Goal: Obtain resource: Obtain resource

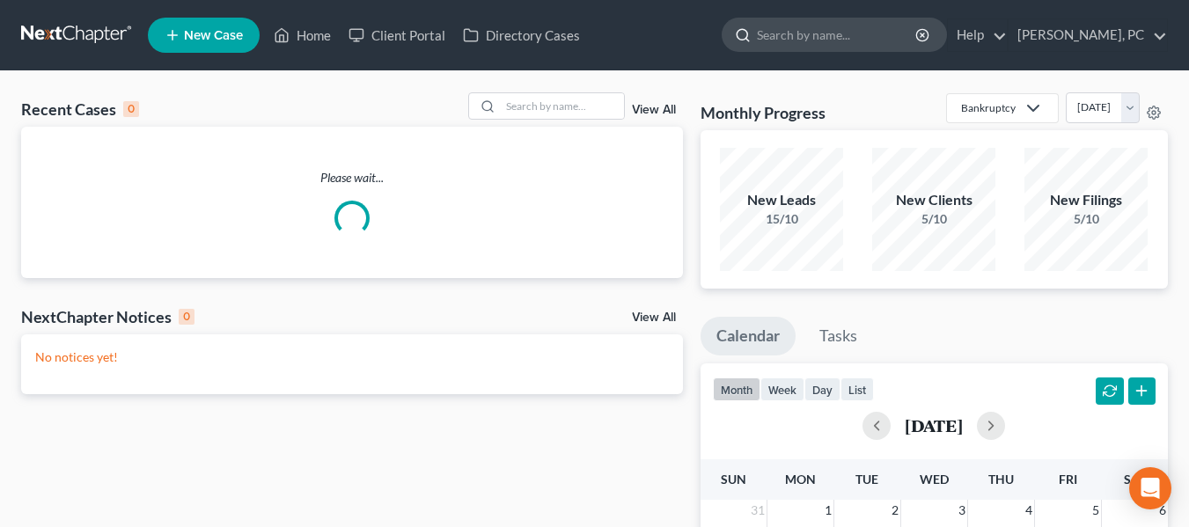
click at [873, 42] on input "search" at bounding box center [837, 34] width 161 height 33
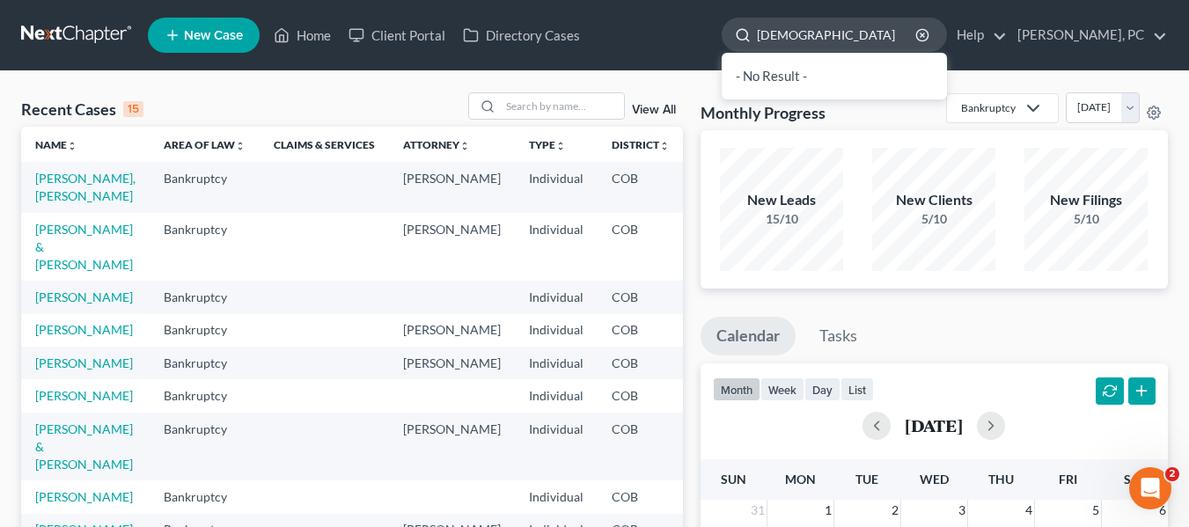
type input "hadija"
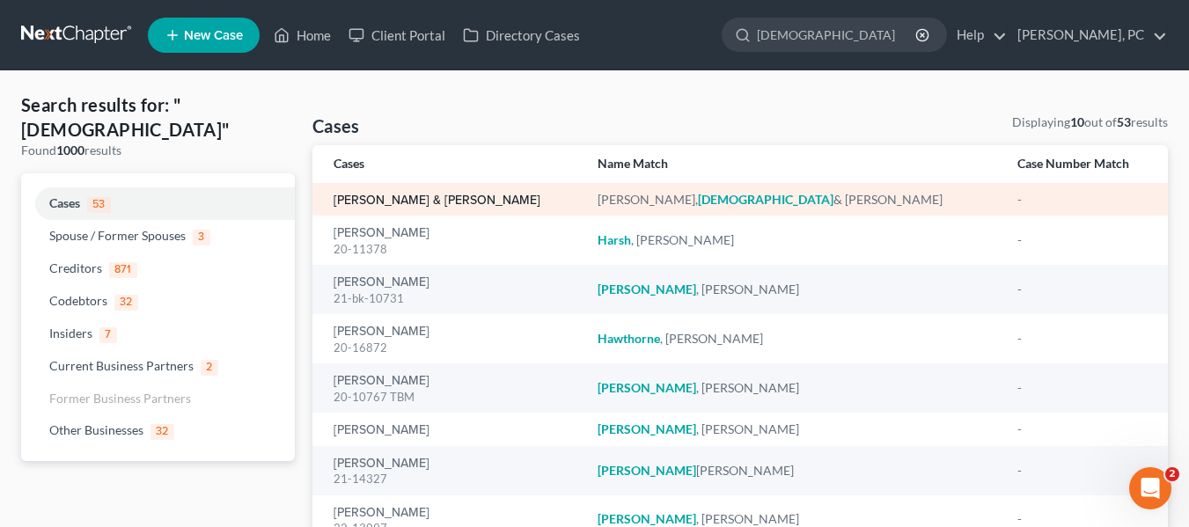
click at [490, 196] on link "[PERSON_NAME] & [PERSON_NAME]" at bounding box center [436, 200] width 207 height 12
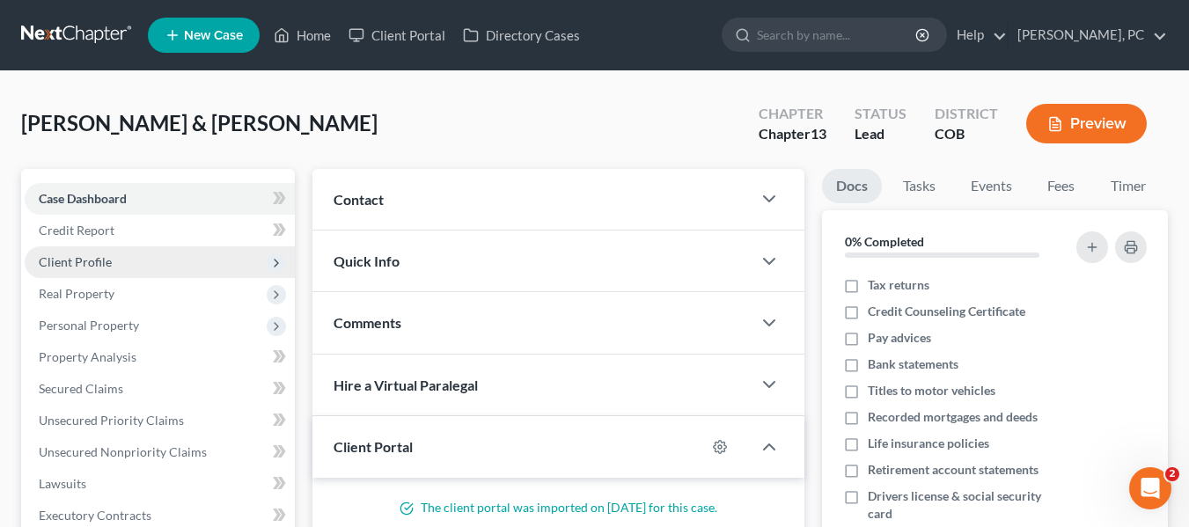
click at [92, 254] on span "Client Profile" at bounding box center [75, 261] width 73 height 15
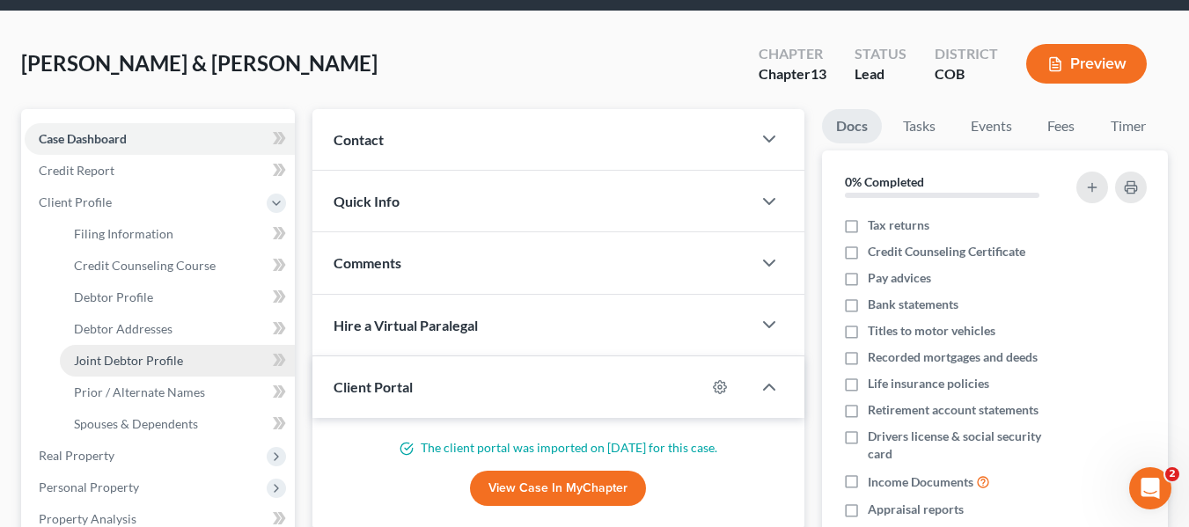
click at [157, 356] on span "Joint Debtor Profile" at bounding box center [128, 360] width 109 height 15
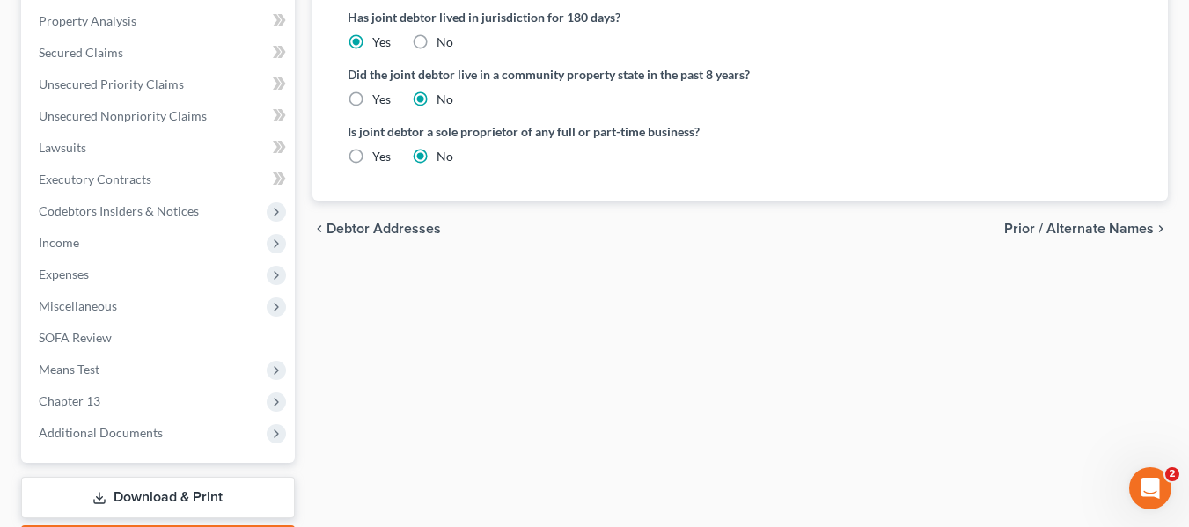
scroll to position [662, 0]
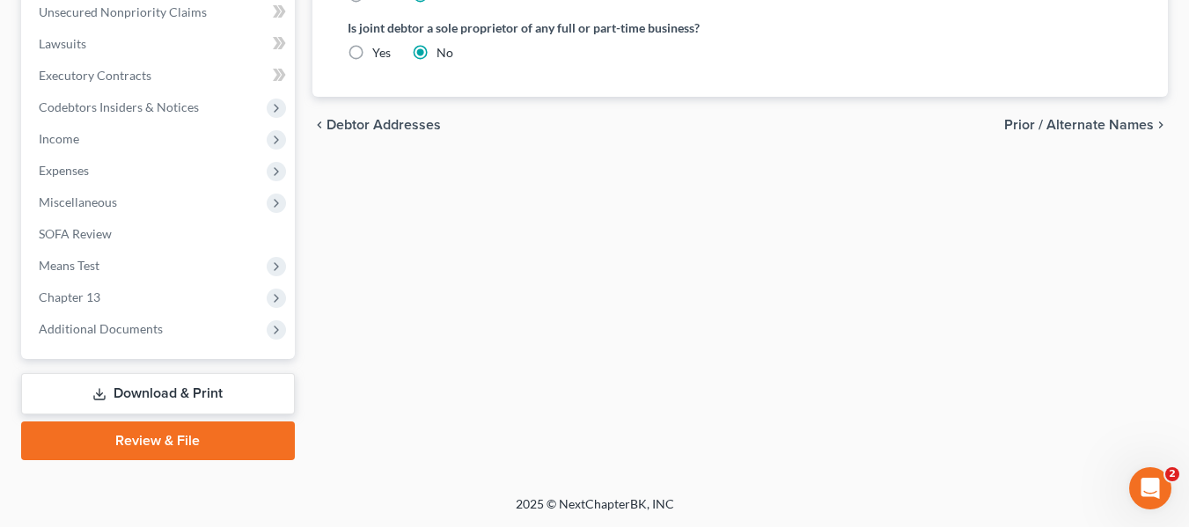
click at [142, 386] on link "Download & Print" at bounding box center [158, 393] width 274 height 41
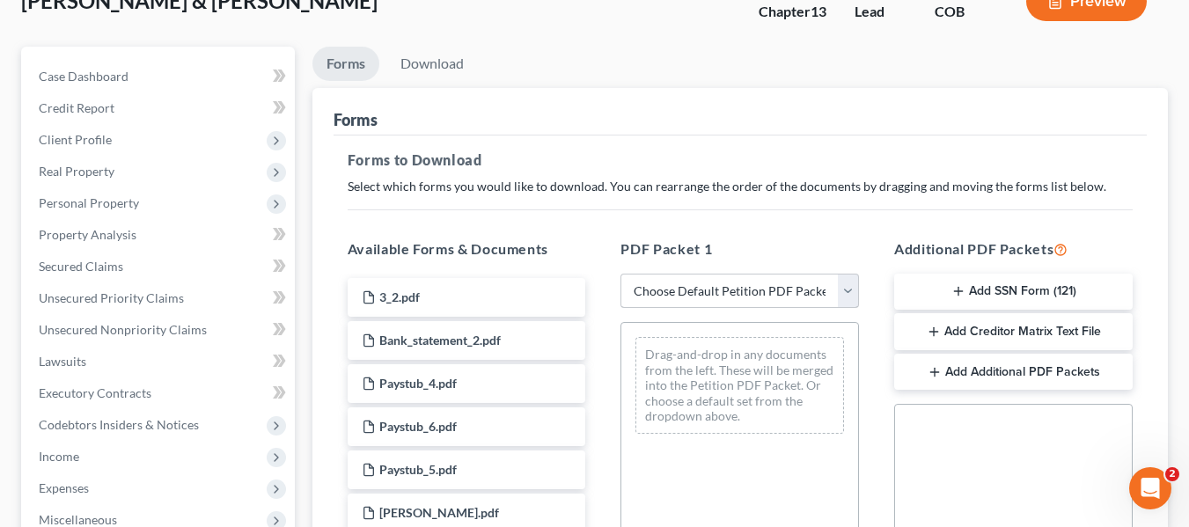
scroll to position [123, 0]
click at [714, 280] on select "Choose Default Petition PDF Packet Complete Bankruptcy Petition (all forms and …" at bounding box center [739, 290] width 238 height 35
select select "3"
click at [620, 273] on select "Choose Default Petition PDF Packet Complete Bankruptcy Petition (all forms and …" at bounding box center [739, 290] width 238 height 35
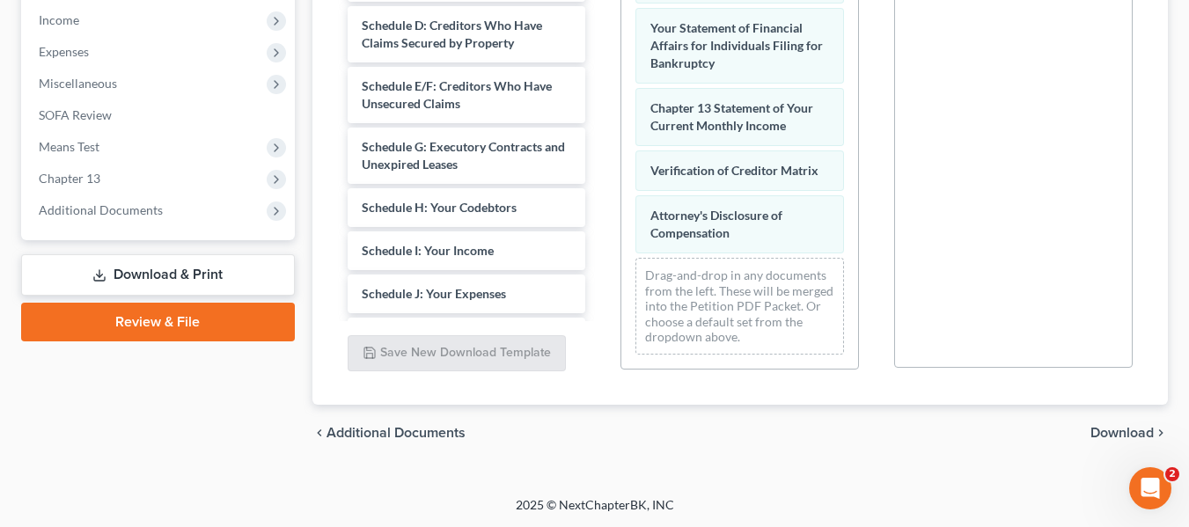
scroll to position [560, 0]
click at [1128, 435] on span "Download" at bounding box center [1121, 432] width 63 height 14
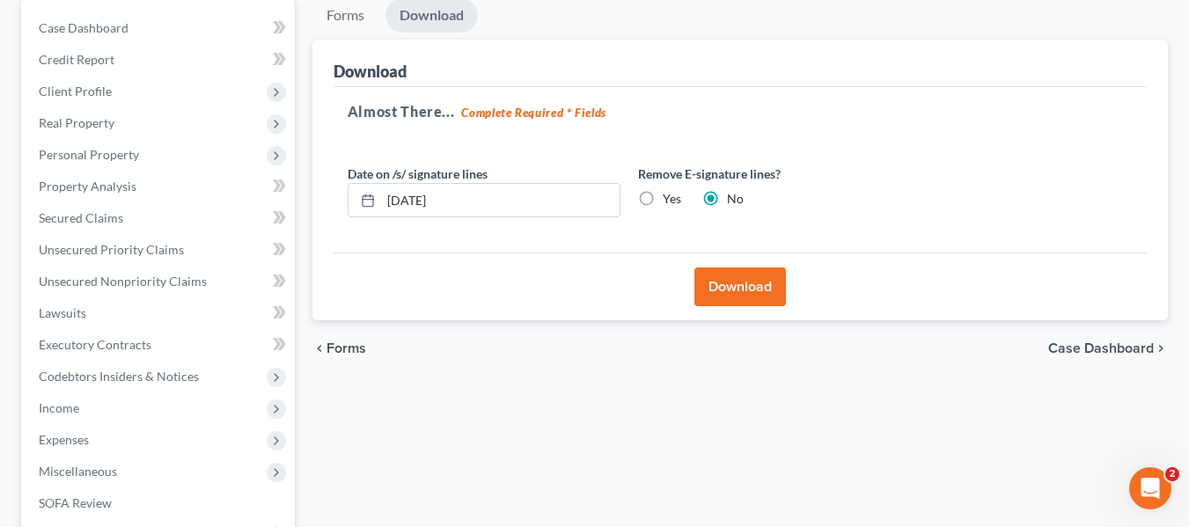
scroll to position [168, 0]
click at [739, 288] on button "Download" at bounding box center [740, 289] width 92 height 39
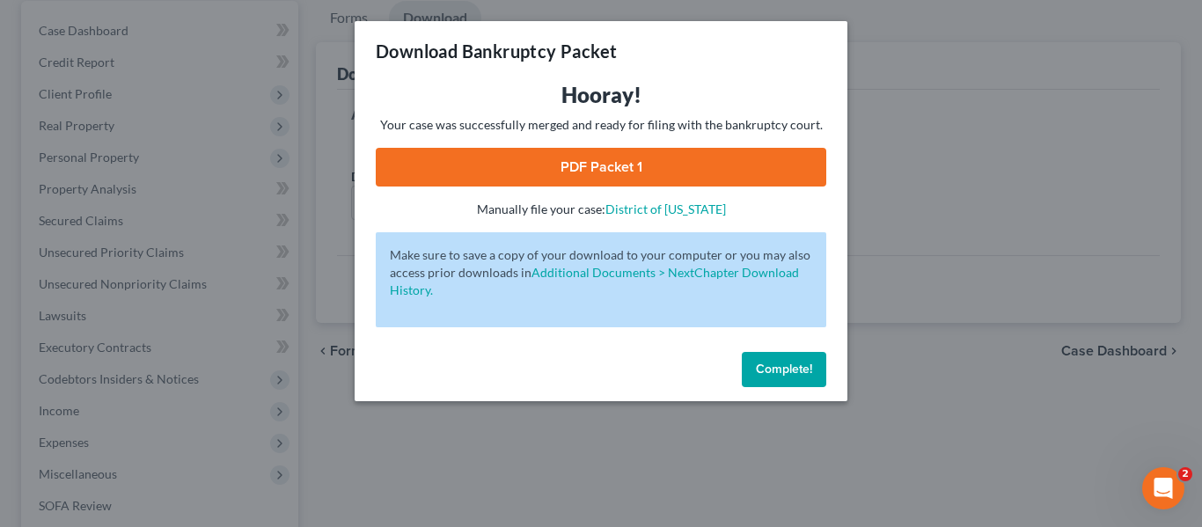
click at [608, 165] on link "PDF Packet 1" at bounding box center [601, 167] width 450 height 39
click at [775, 377] on button "Complete!" at bounding box center [784, 369] width 84 height 35
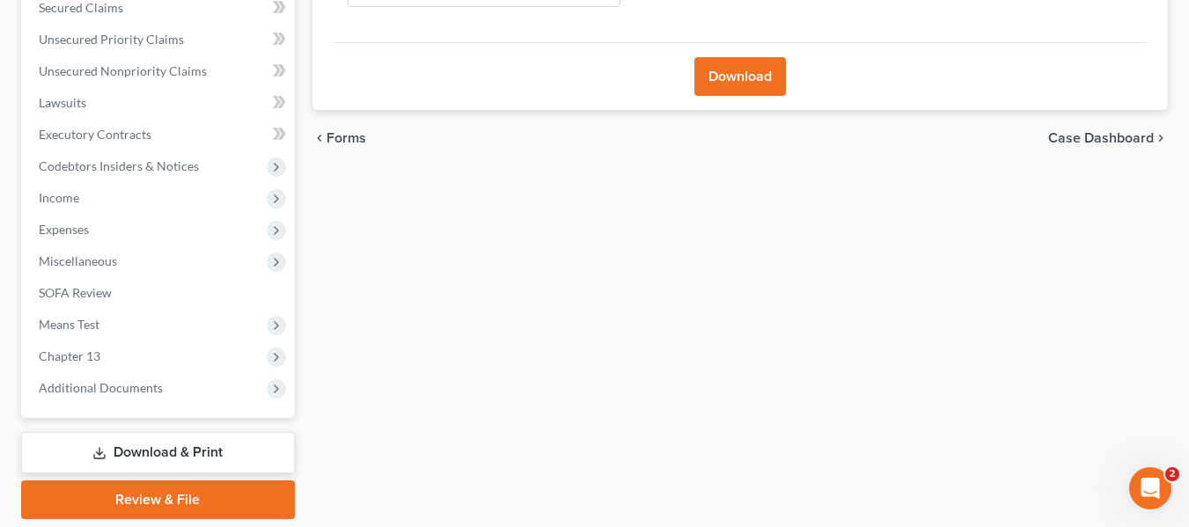
scroll to position [385, 0]
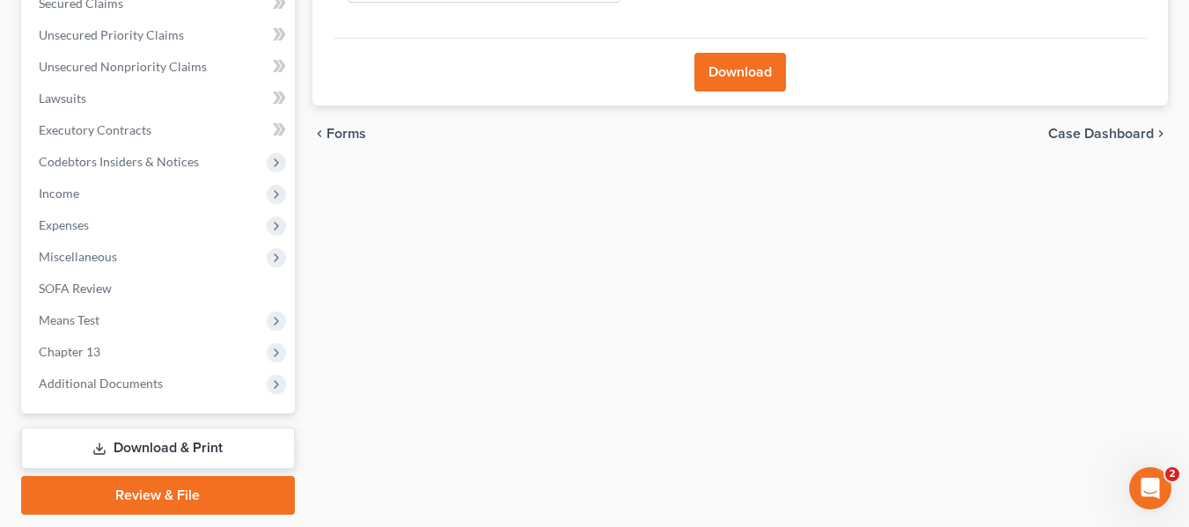
click at [140, 446] on link "Download & Print" at bounding box center [158, 448] width 274 height 41
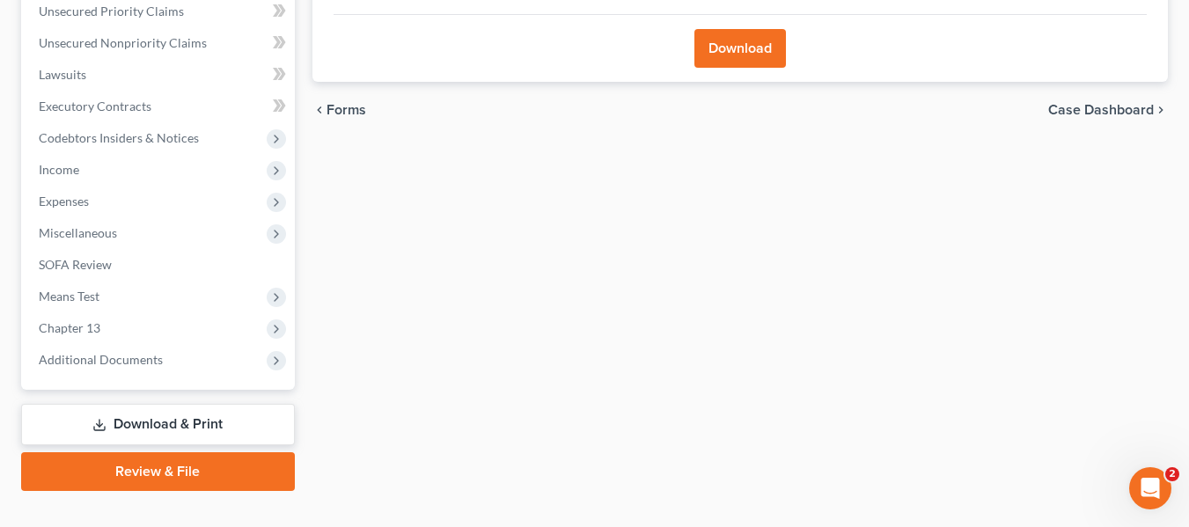
scroll to position [440, 0]
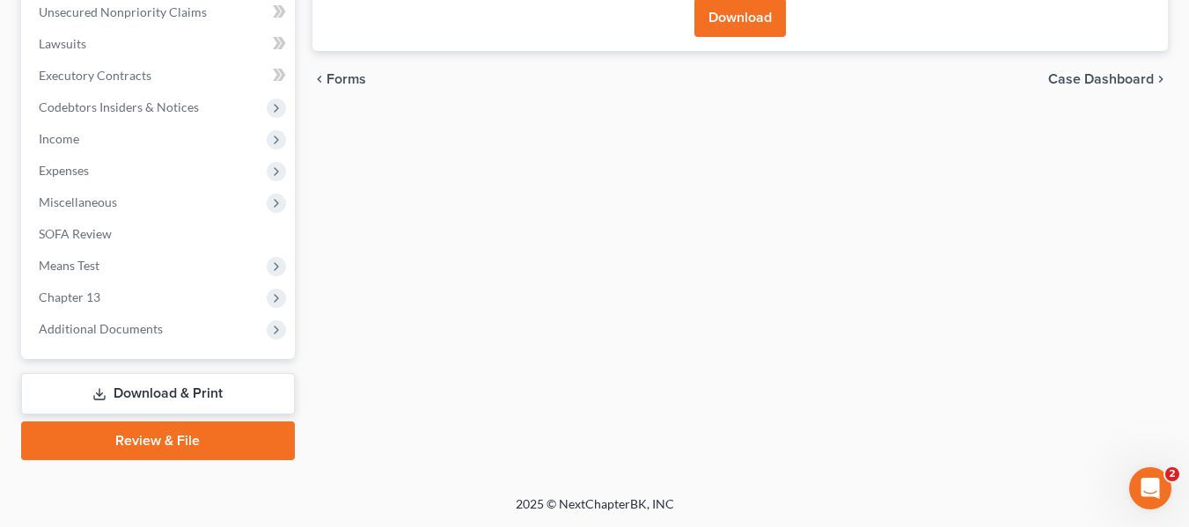
click at [176, 406] on link "Download & Print" at bounding box center [158, 393] width 274 height 41
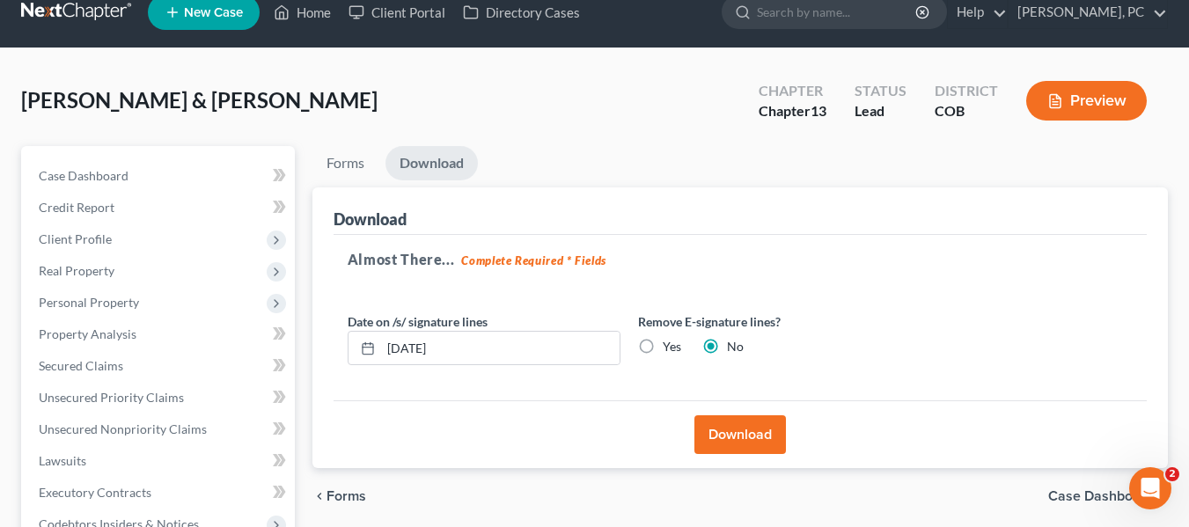
scroll to position [0, 0]
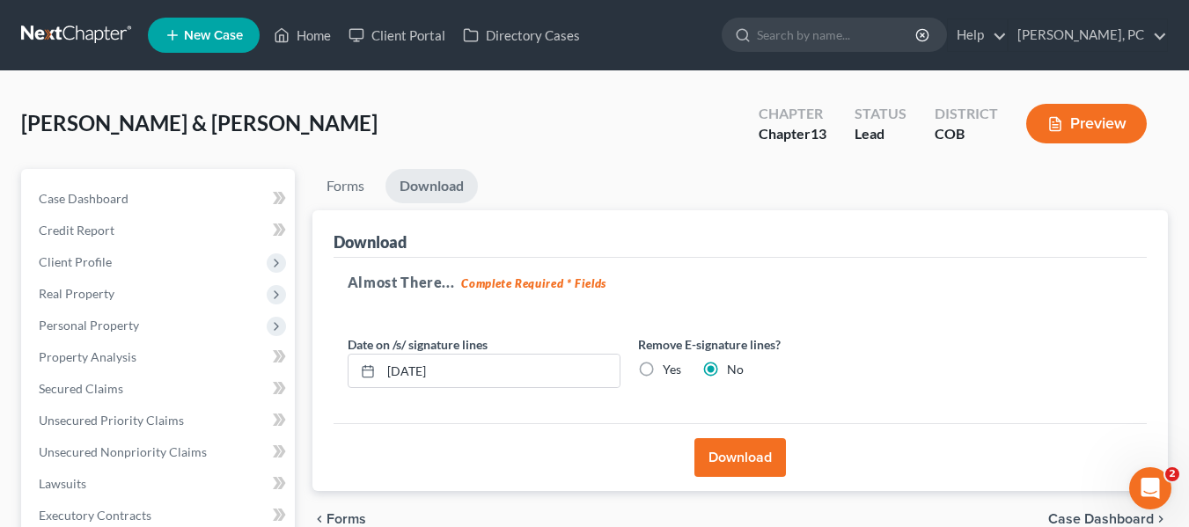
click at [48, 28] on link at bounding box center [77, 35] width 113 height 32
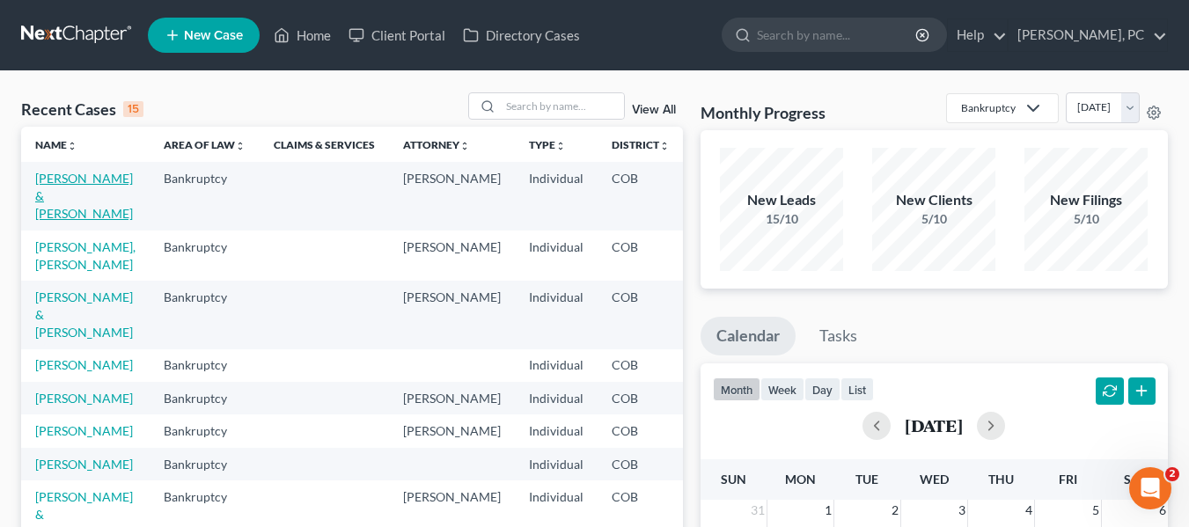
click at [57, 221] on link "[PERSON_NAME] & [PERSON_NAME]" at bounding box center [84, 196] width 98 height 50
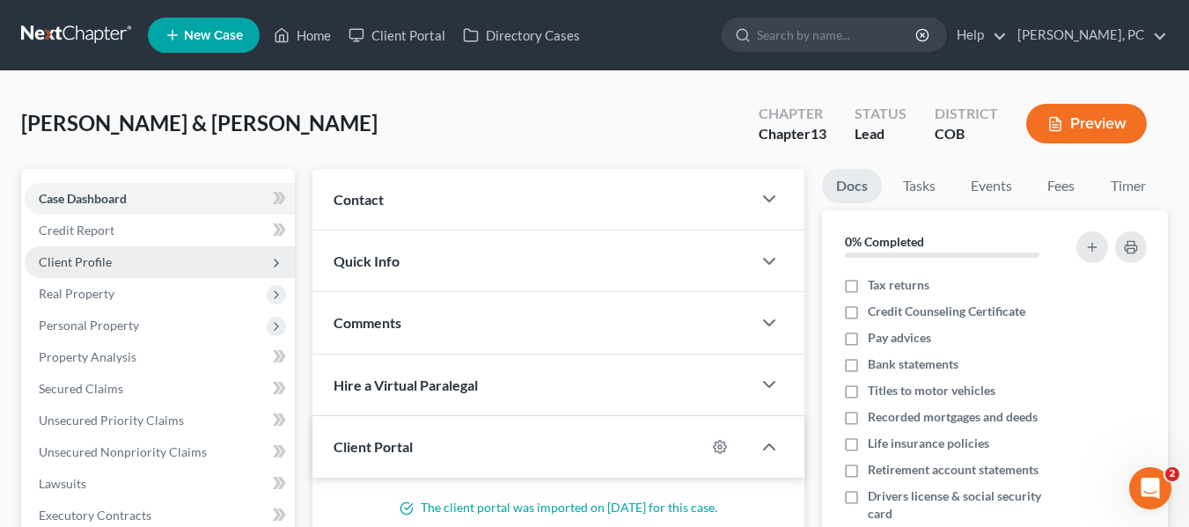
click at [101, 275] on span "Client Profile" at bounding box center [160, 262] width 270 height 32
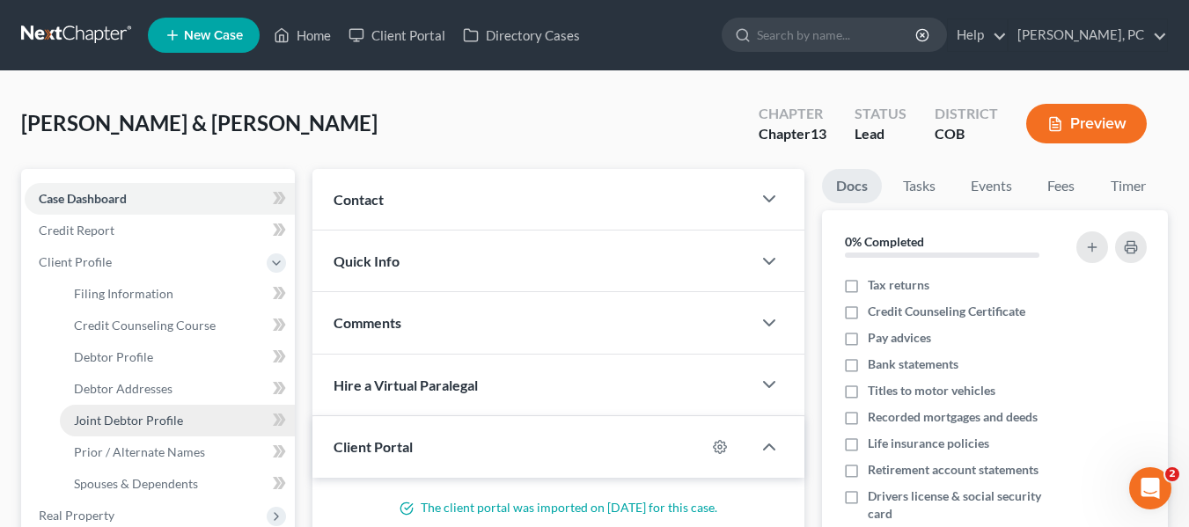
click at [141, 407] on link "Joint Debtor Profile" at bounding box center [177, 421] width 235 height 32
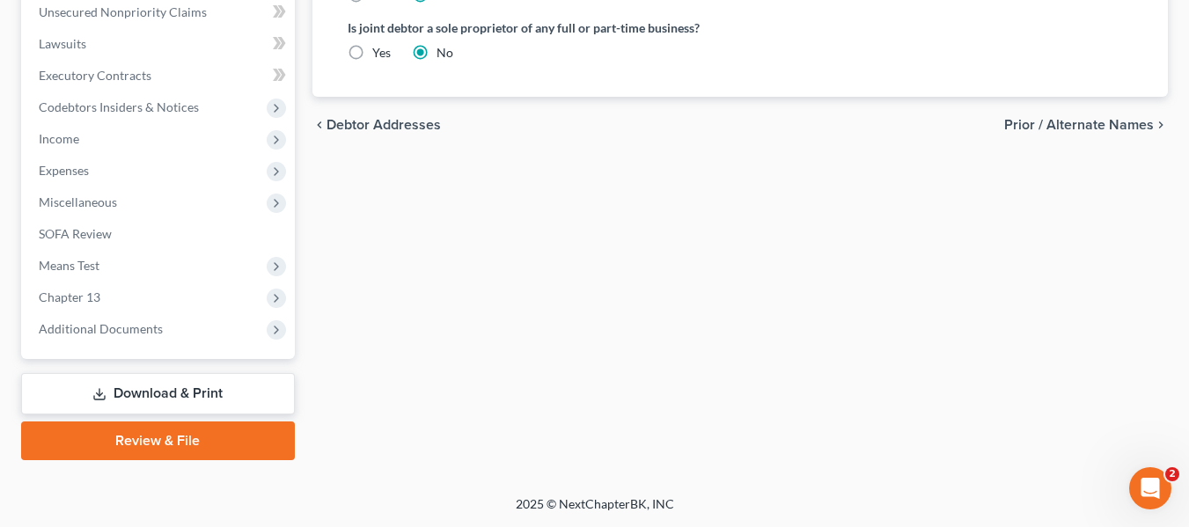
click at [158, 390] on link "Download & Print" at bounding box center [158, 393] width 274 height 41
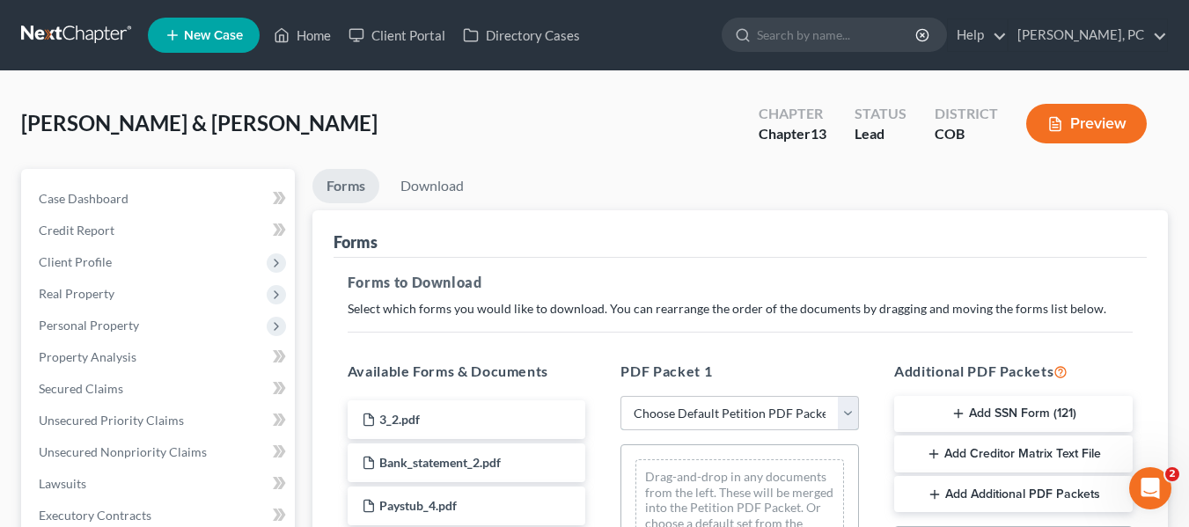
click at [722, 399] on select "Choose Default Petition PDF Packet Complete Bankruptcy Petition (all forms and …" at bounding box center [739, 413] width 238 height 35
select select "0"
click at [620, 396] on select "Choose Default Petition PDF Packet Complete Bankruptcy Petition (all forms and …" at bounding box center [739, 413] width 238 height 35
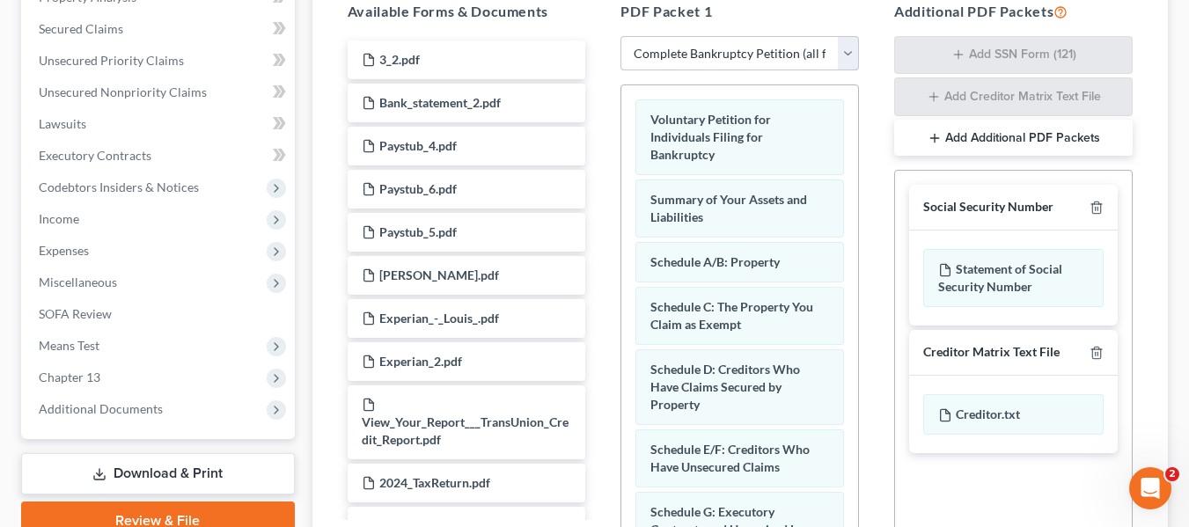
scroll to position [528, 0]
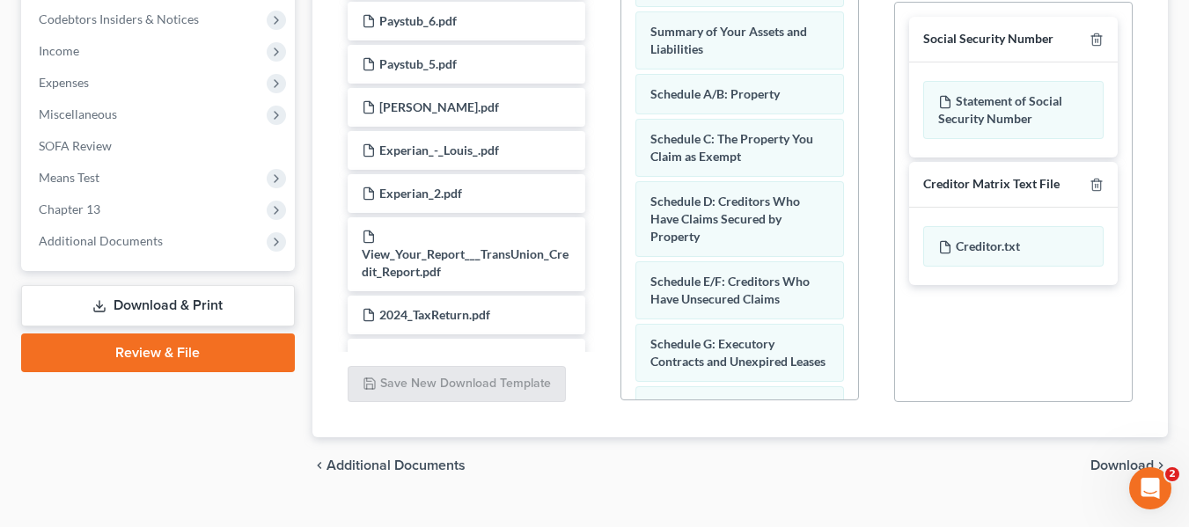
click at [1107, 463] on span "Download" at bounding box center [1121, 465] width 63 height 14
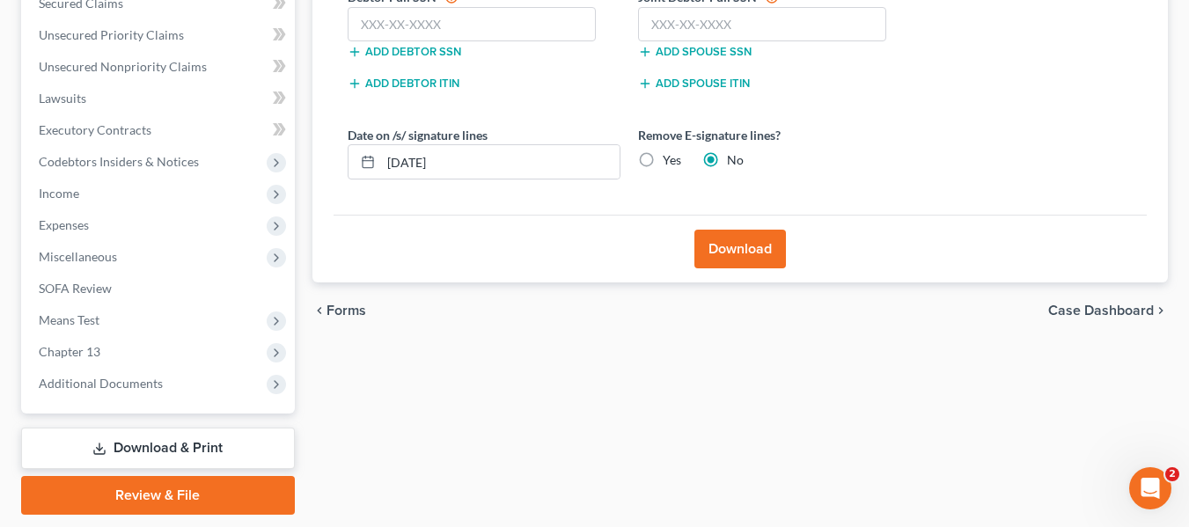
scroll to position [440, 0]
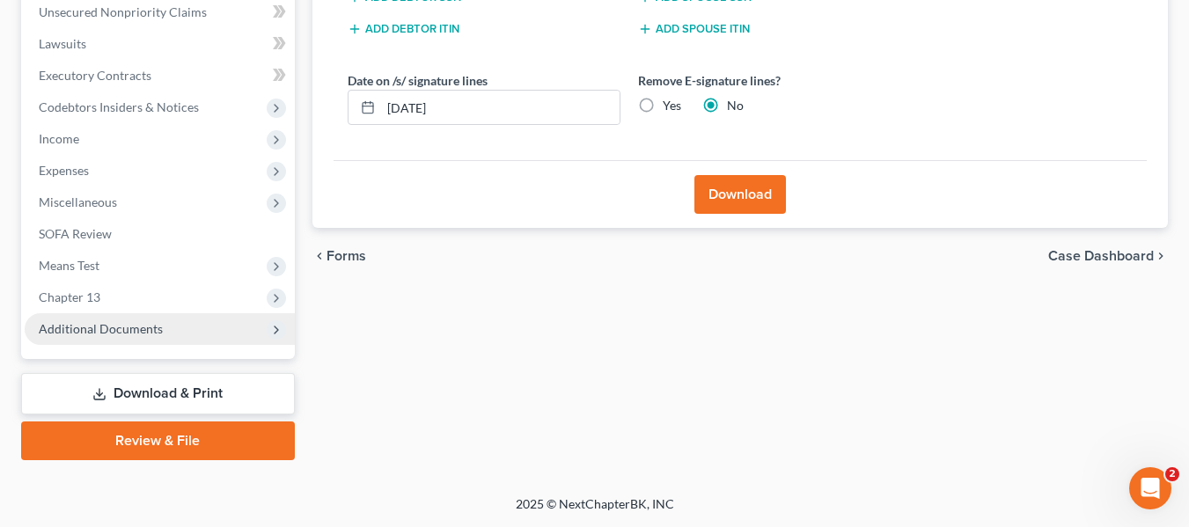
click at [216, 326] on span "Additional Documents" at bounding box center [160, 329] width 270 height 32
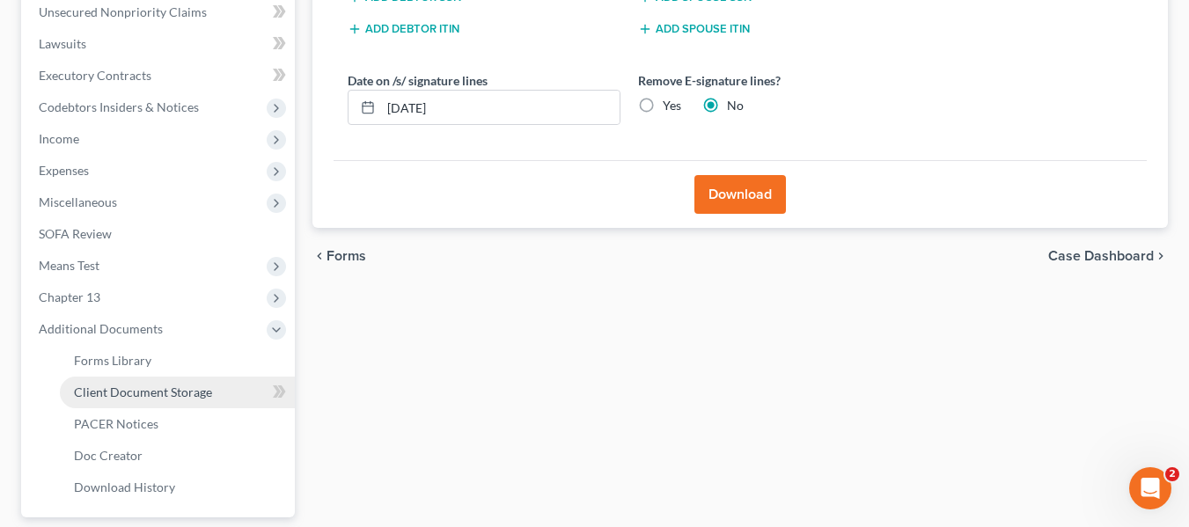
click at [179, 394] on span "Client Document Storage" at bounding box center [143, 391] width 138 height 15
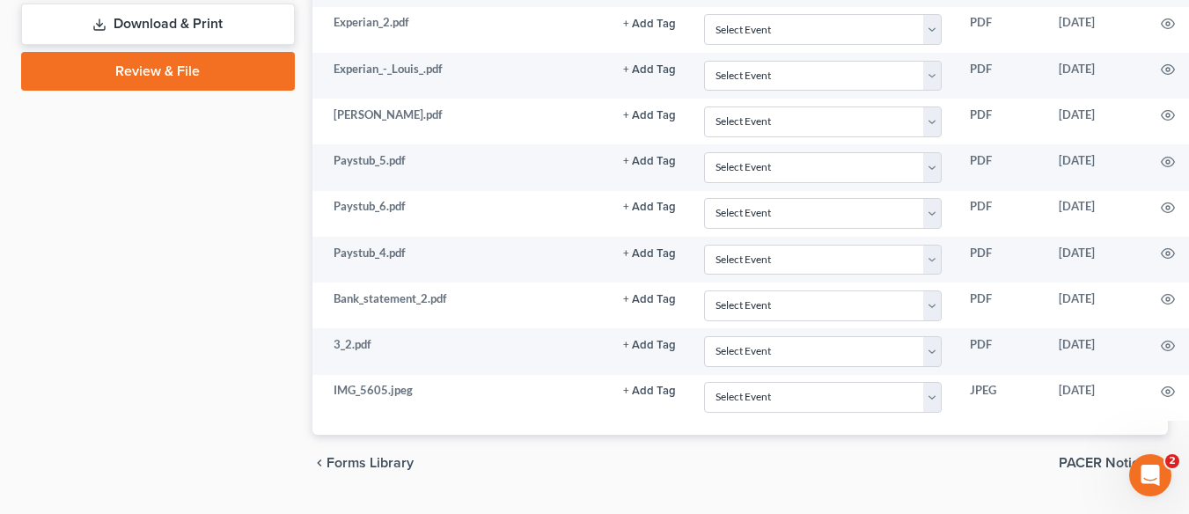
scroll to position [1012, 0]
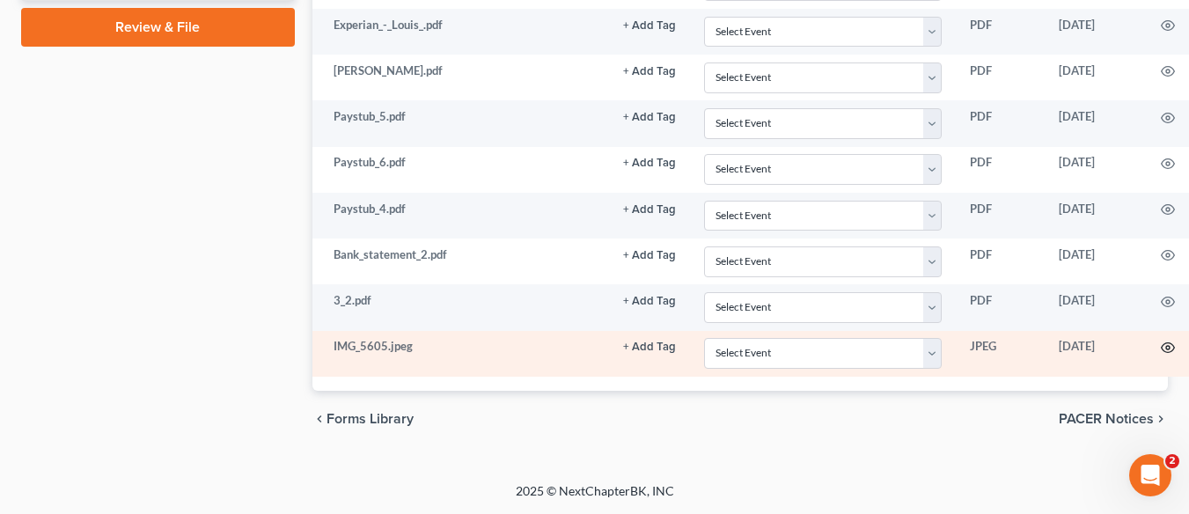
click at [1168, 348] on icon "button" at bounding box center [1168, 348] width 14 height 14
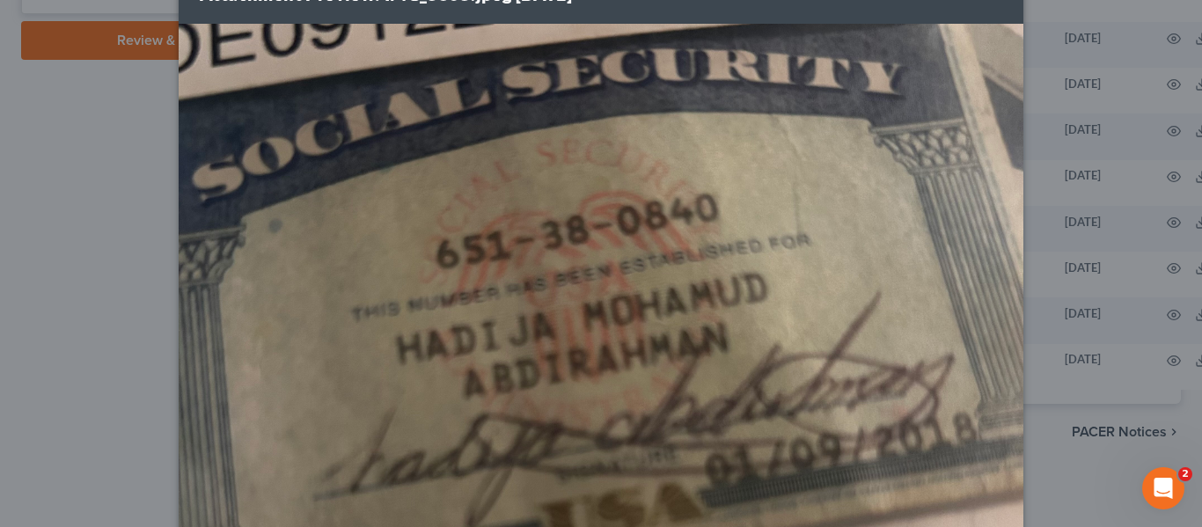
scroll to position [88, 0]
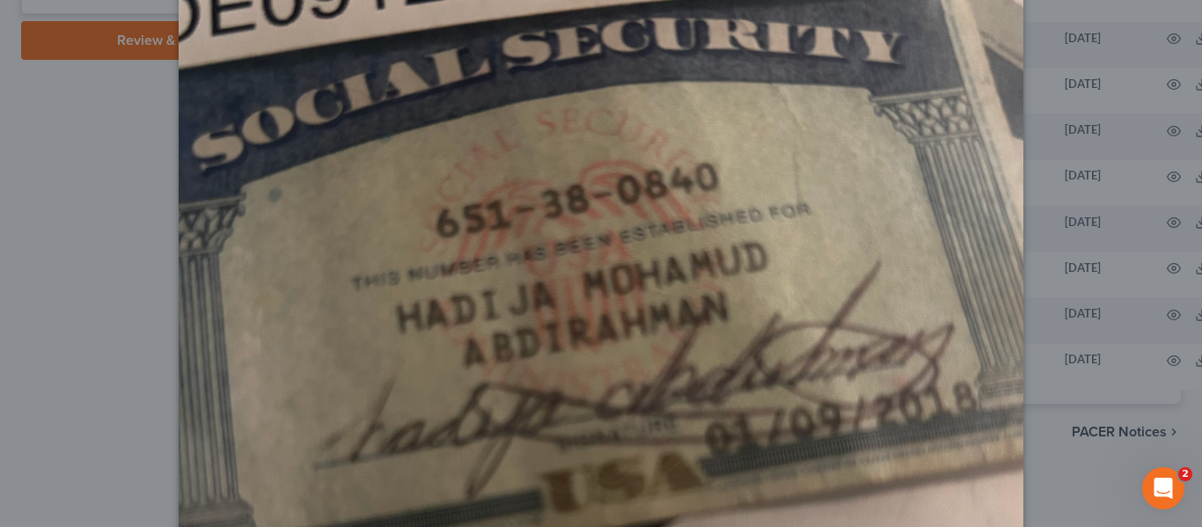
click at [518, 156] on img at bounding box center [601, 324] width 845 height 663
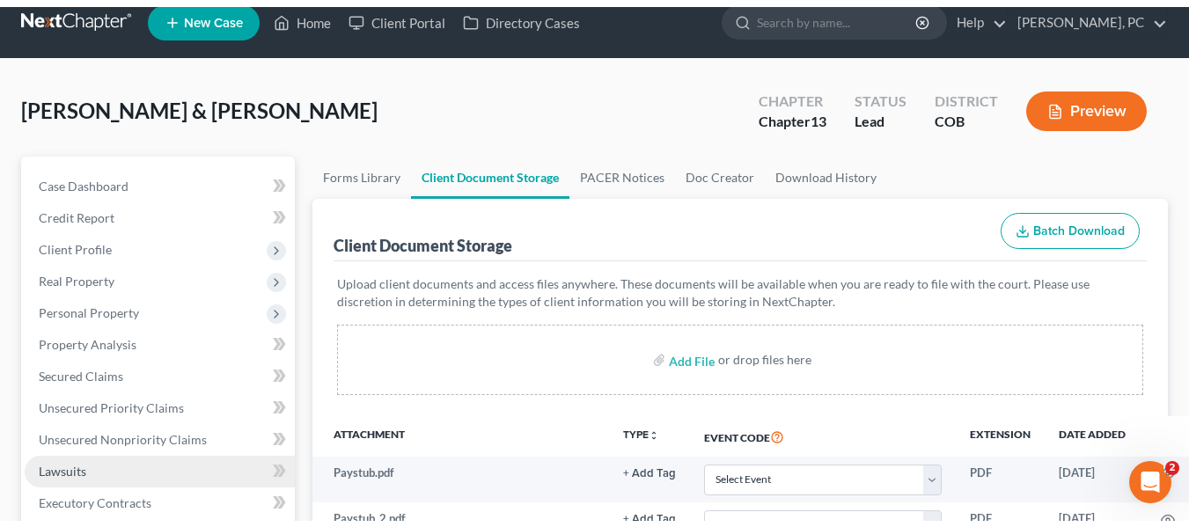
scroll to position [0, 0]
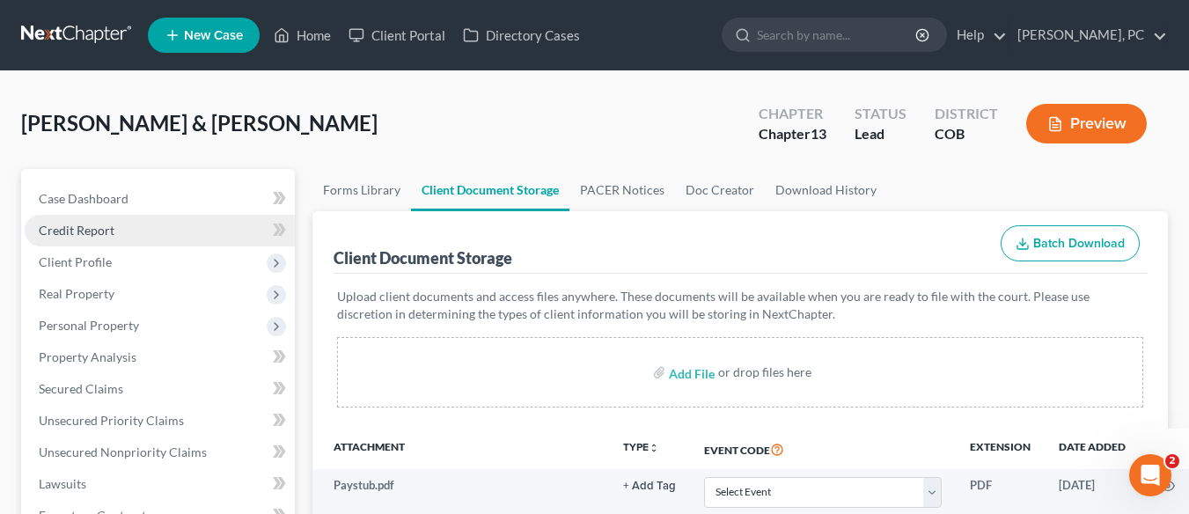
click at [97, 226] on span "Credit Report" at bounding box center [77, 230] width 76 height 15
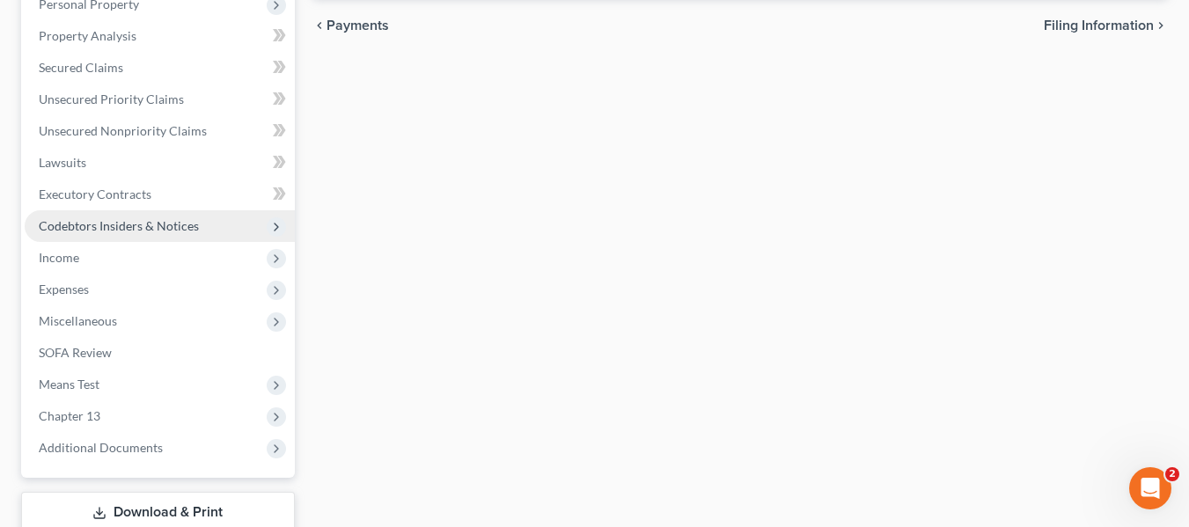
scroll to position [352, 0]
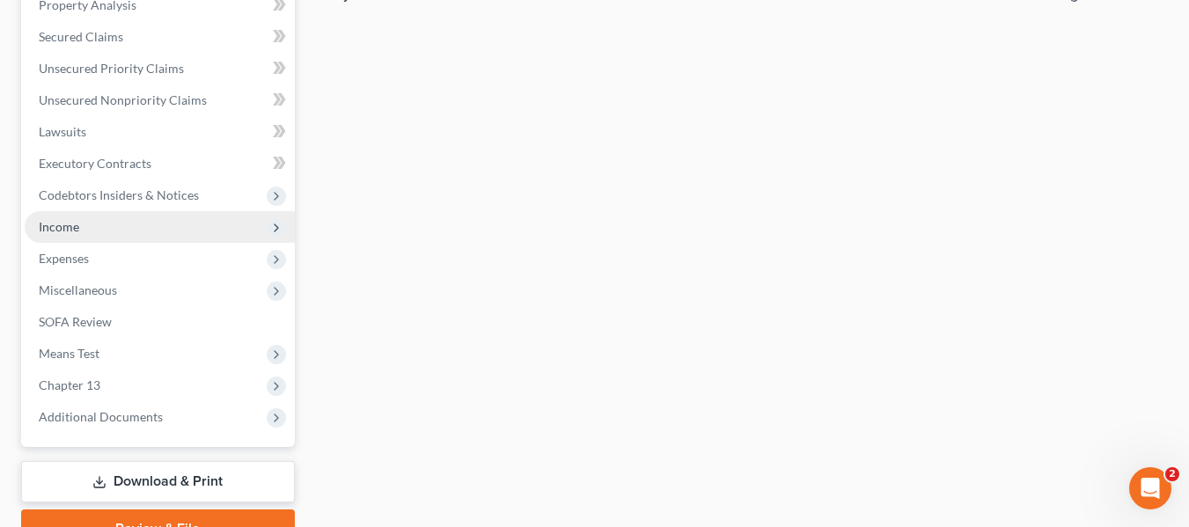
click at [91, 216] on span "Income" at bounding box center [160, 227] width 270 height 32
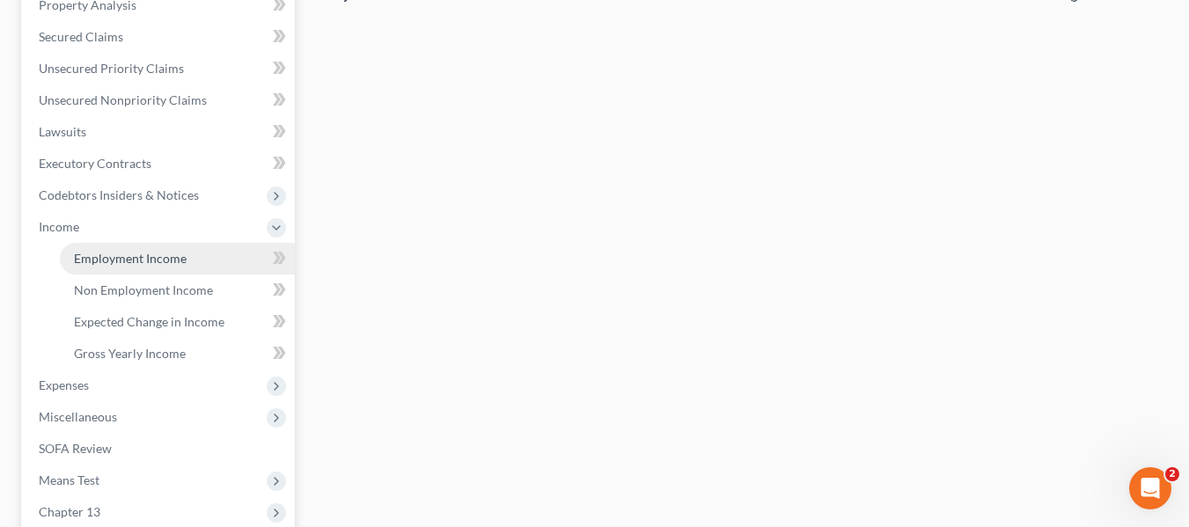
click at [135, 251] on span "Employment Income" at bounding box center [130, 258] width 113 height 15
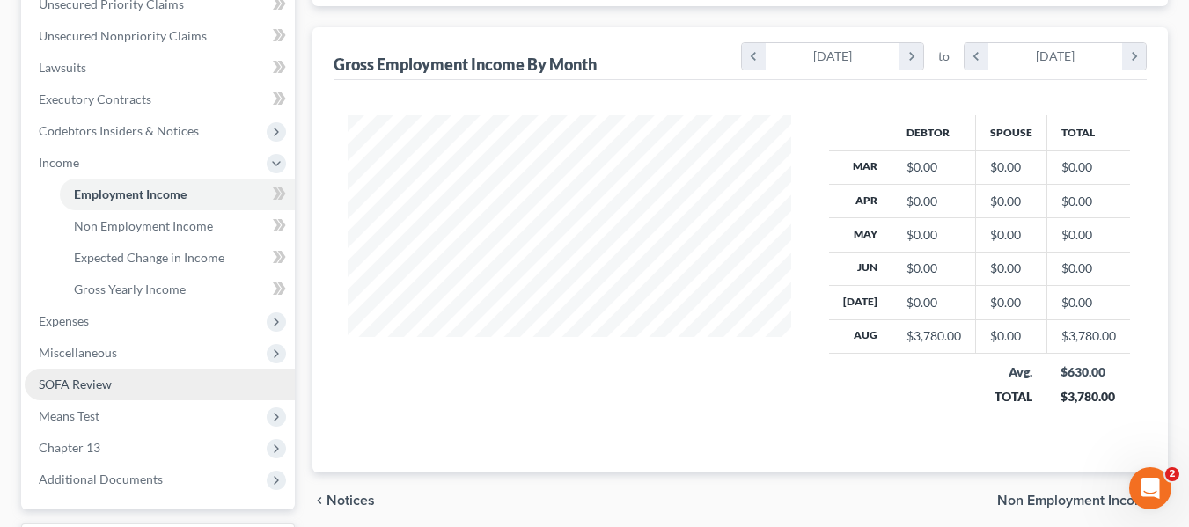
scroll to position [440, 0]
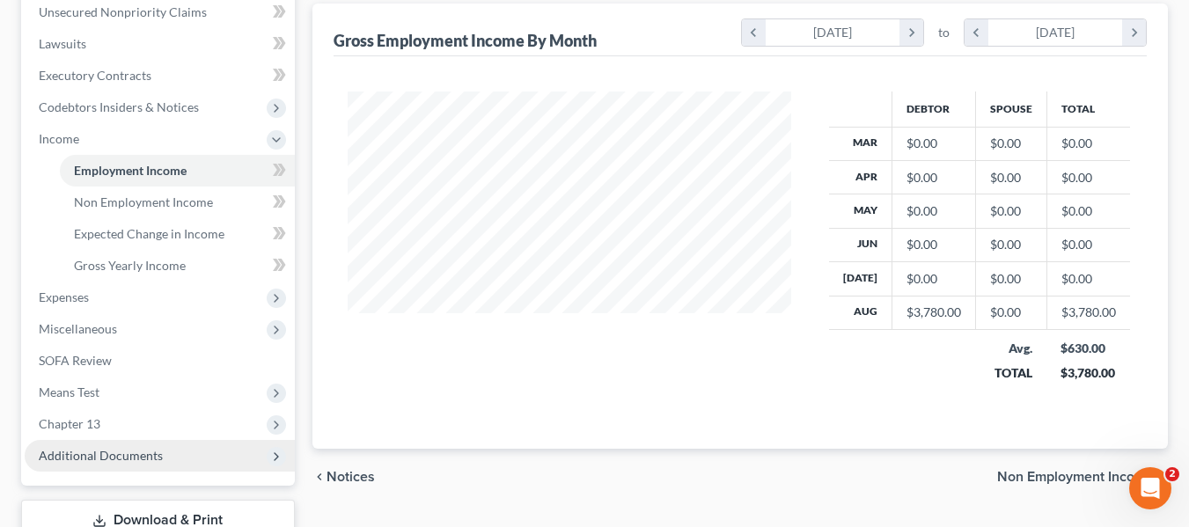
click at [113, 451] on span "Additional Documents" at bounding box center [101, 455] width 124 height 15
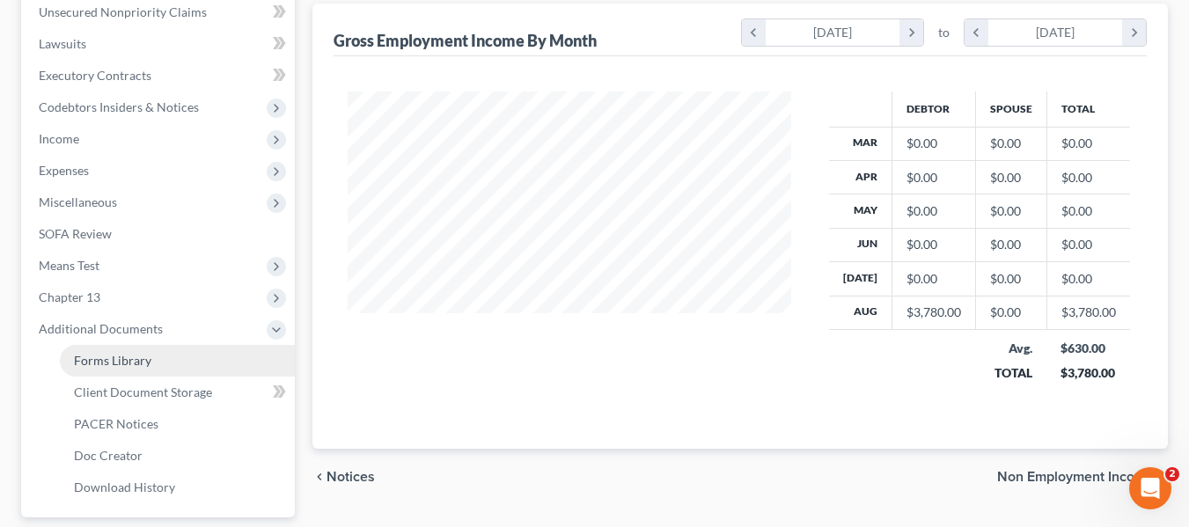
click at [161, 375] on link "Forms Library" at bounding box center [177, 361] width 235 height 32
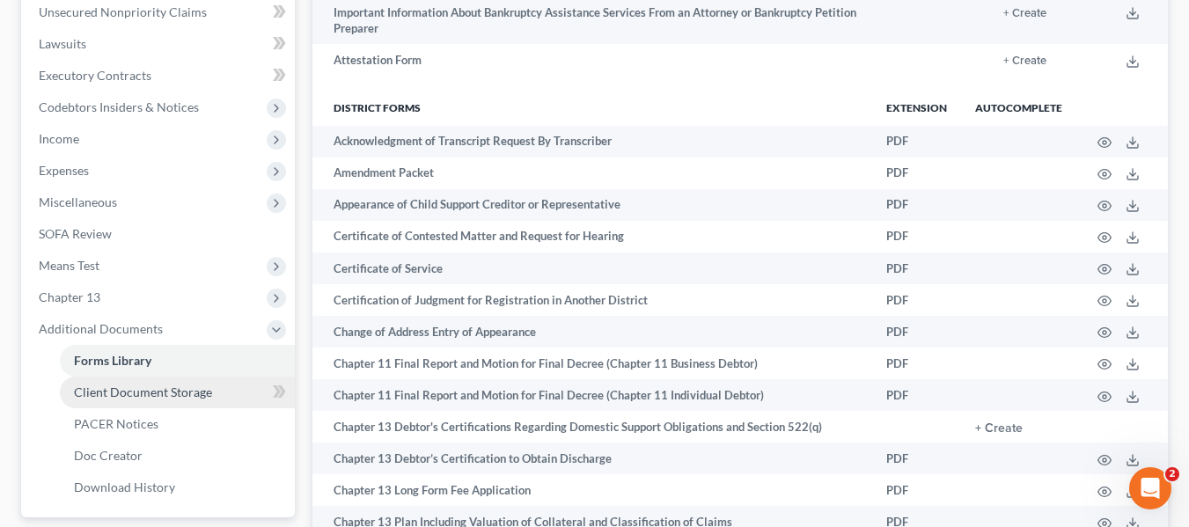
click at [173, 382] on link "Client Document Storage" at bounding box center [177, 393] width 235 height 32
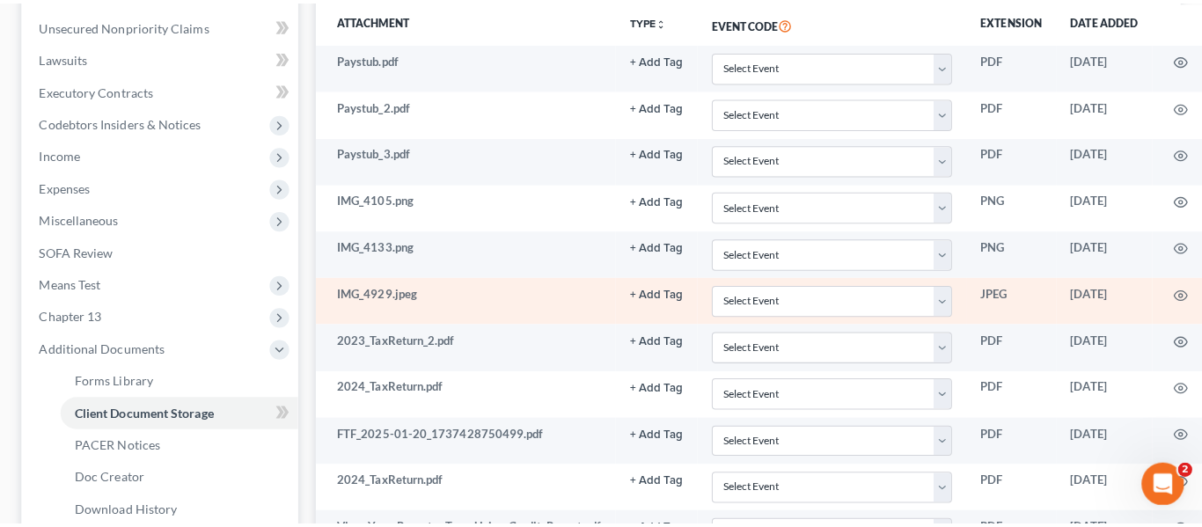
scroll to position [440, 0]
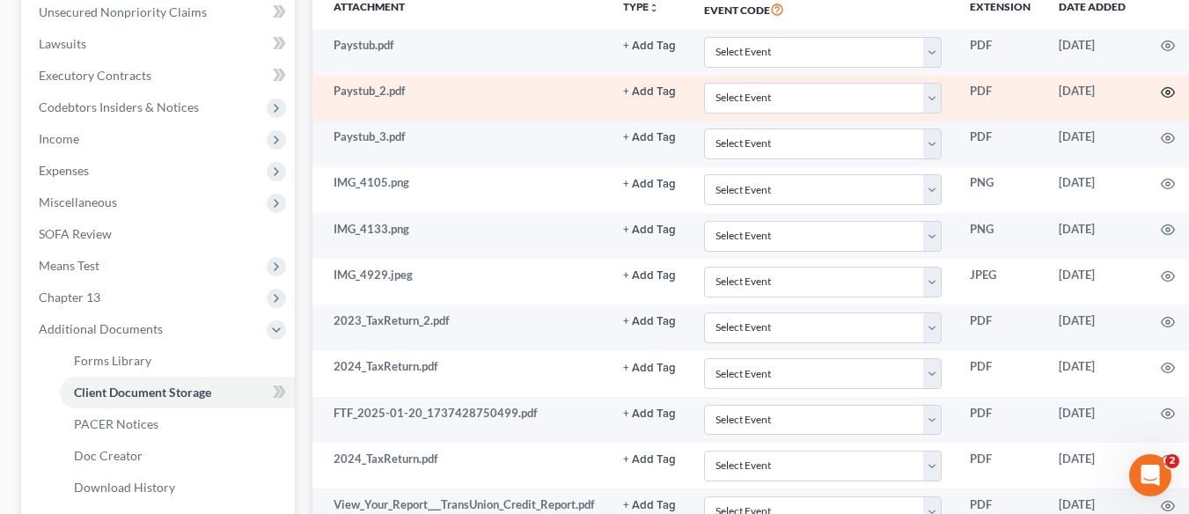
click at [1175, 95] on icon "button" at bounding box center [1168, 92] width 14 height 14
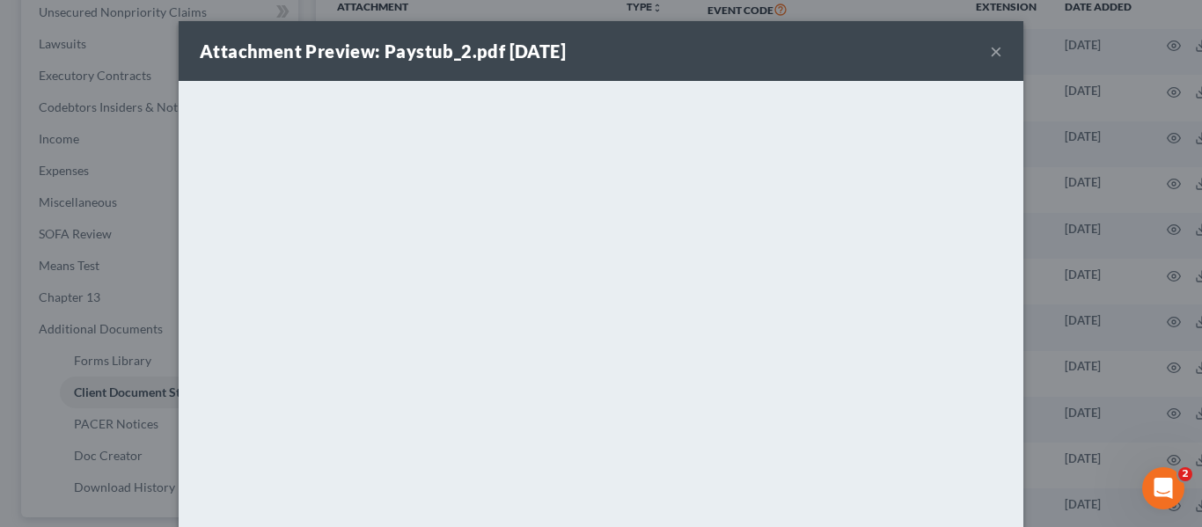
click at [990, 55] on button "×" at bounding box center [996, 50] width 12 height 21
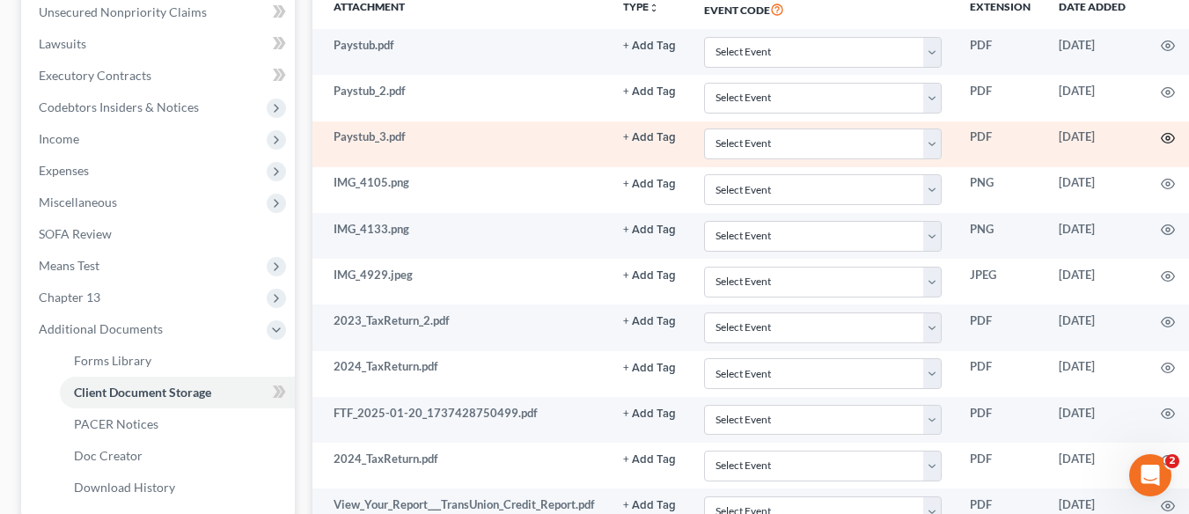
click at [1166, 136] on icon "button" at bounding box center [1168, 138] width 14 height 14
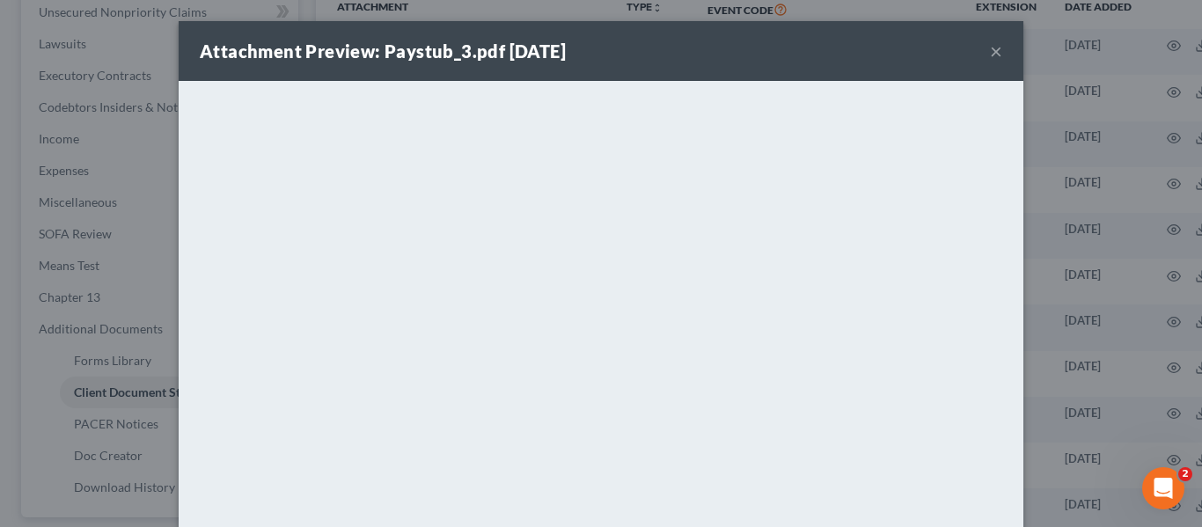
click at [990, 55] on button "×" at bounding box center [996, 50] width 12 height 21
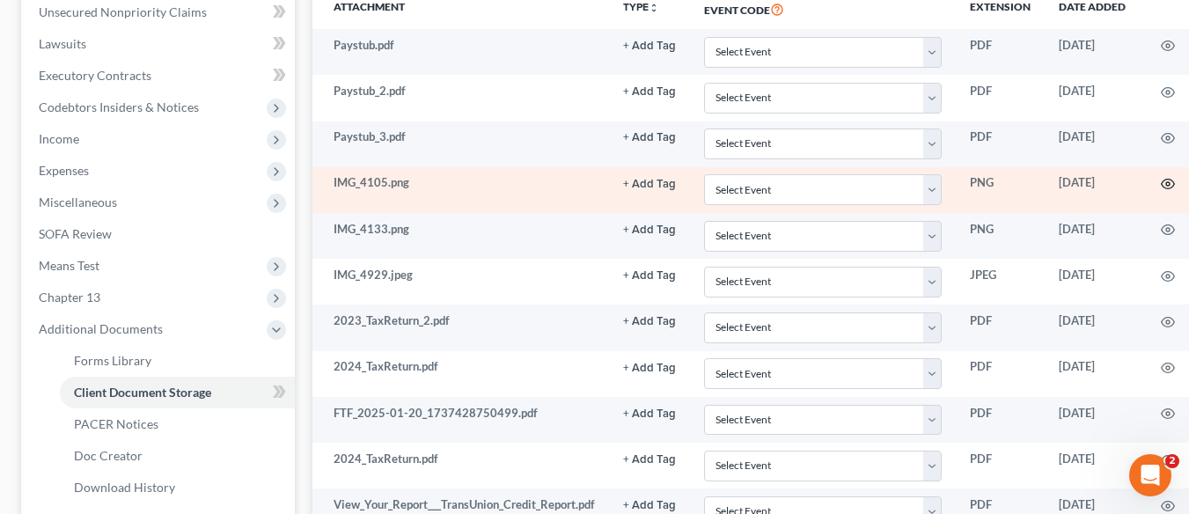
click at [1168, 182] on circle "button" at bounding box center [1168, 184] width 4 height 4
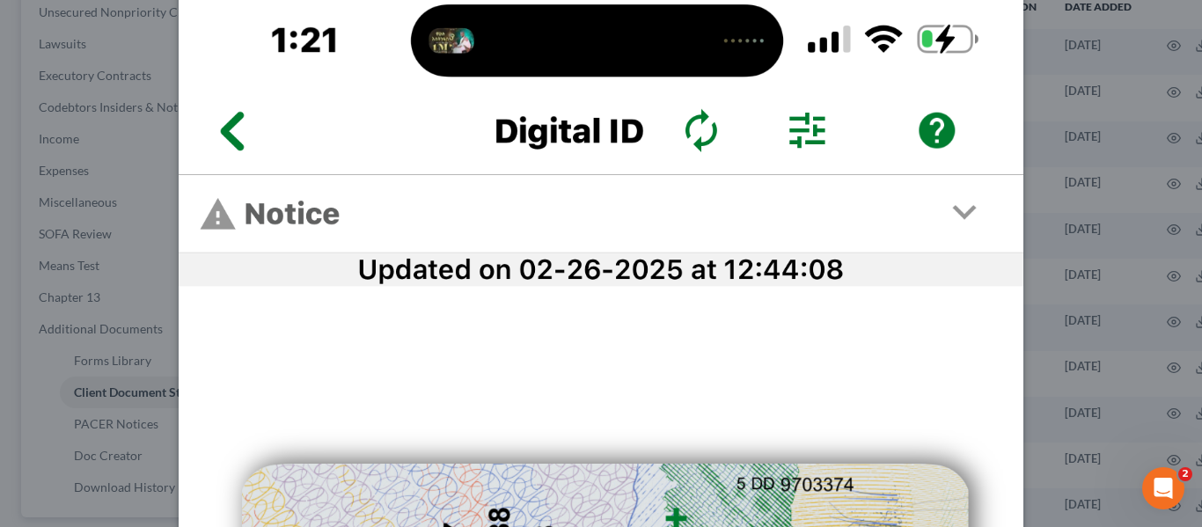
scroll to position [0, 0]
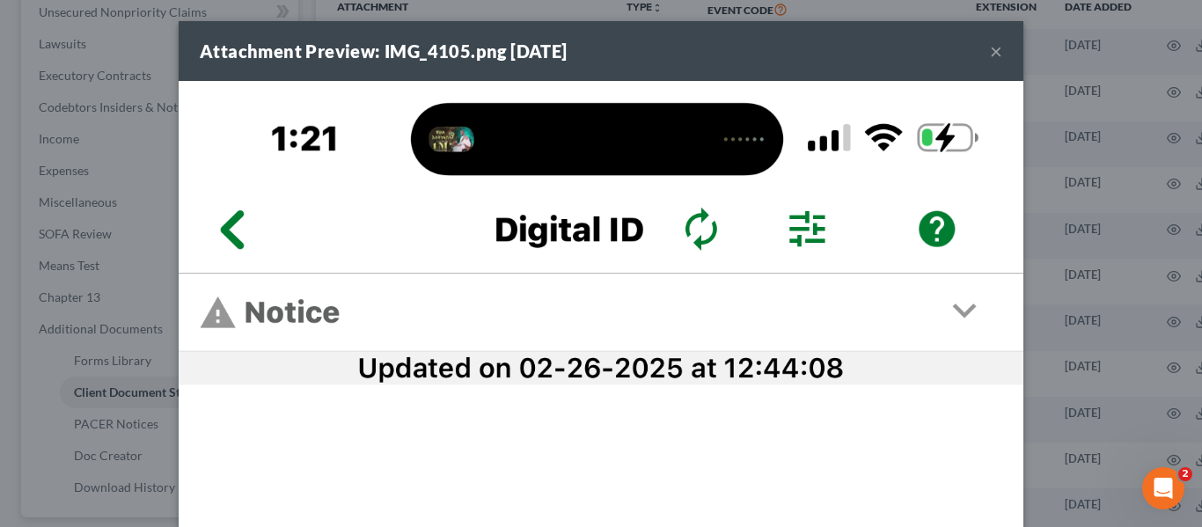
click at [992, 51] on button "×" at bounding box center [996, 50] width 12 height 21
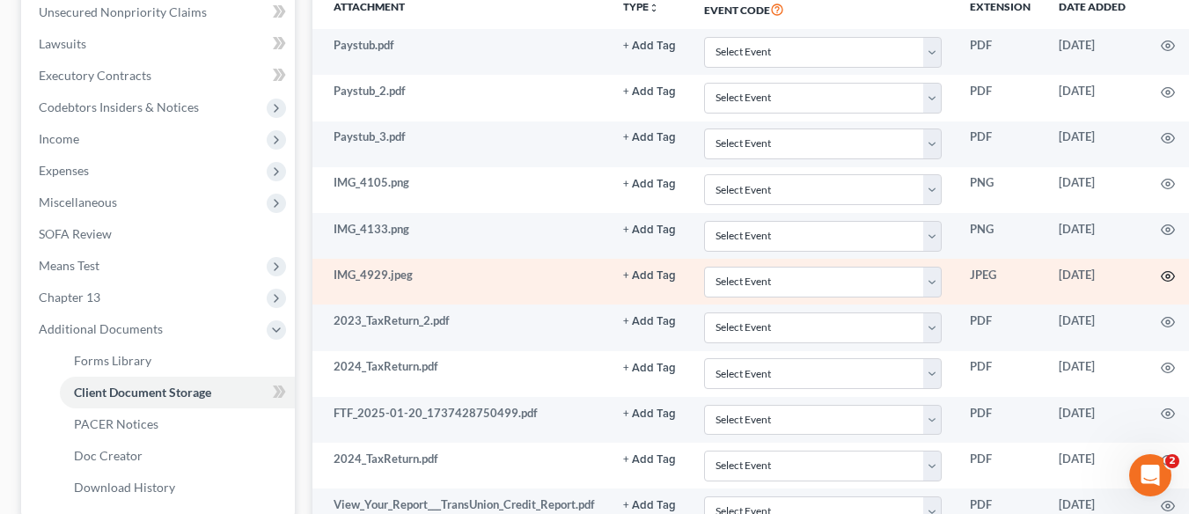
click at [1166, 276] on icon "button" at bounding box center [1168, 276] width 14 height 14
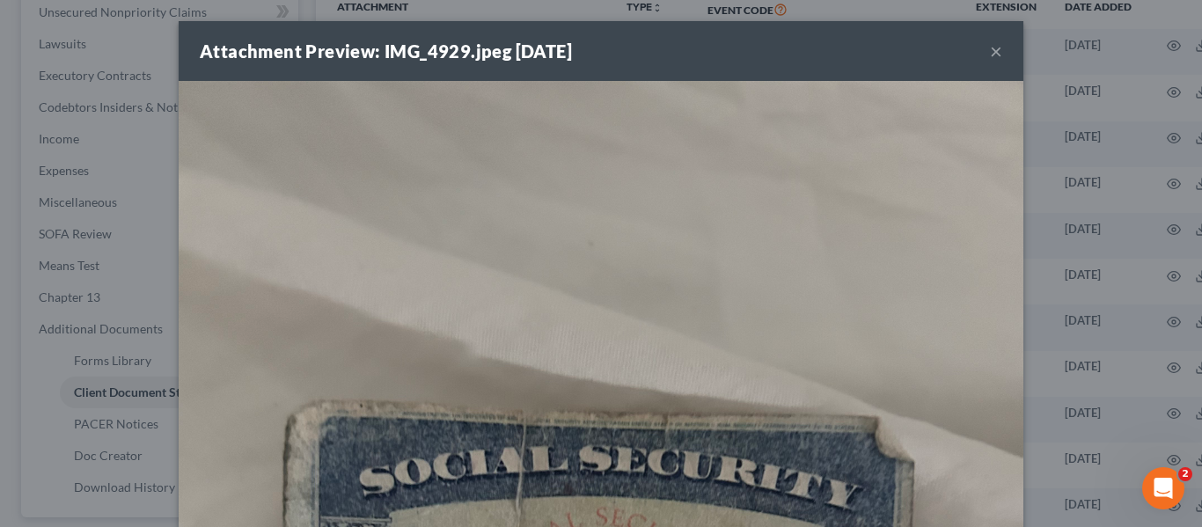
click at [990, 50] on button "×" at bounding box center [996, 50] width 12 height 21
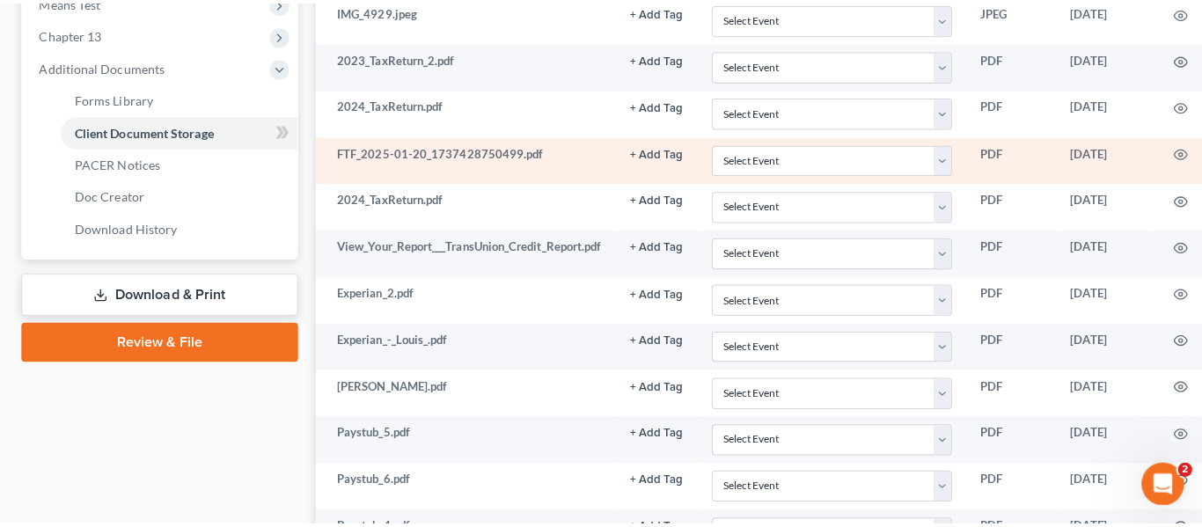
scroll to position [792, 0]
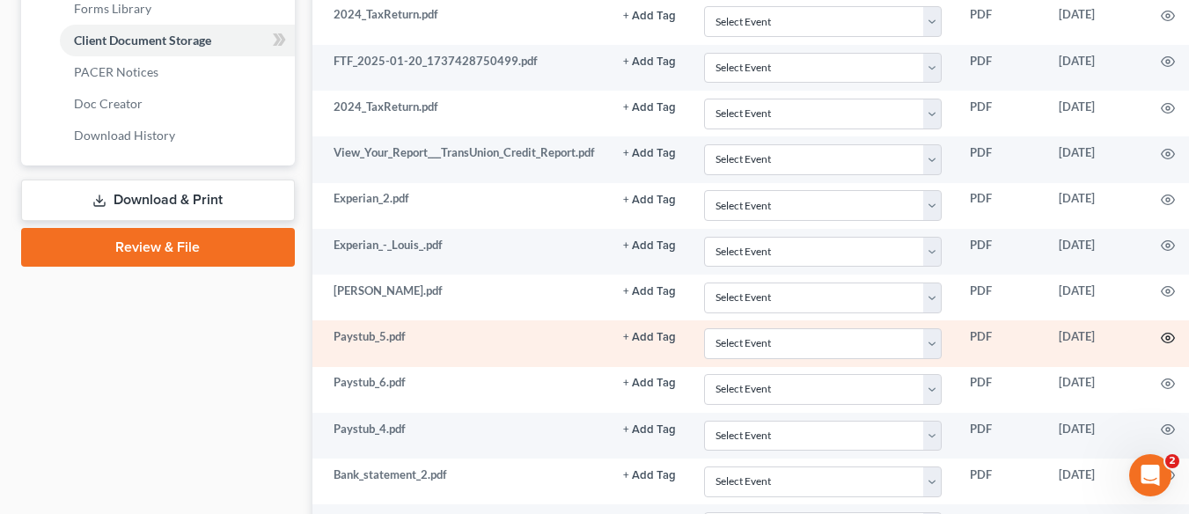
click at [1171, 336] on icon "button" at bounding box center [1168, 338] width 14 height 14
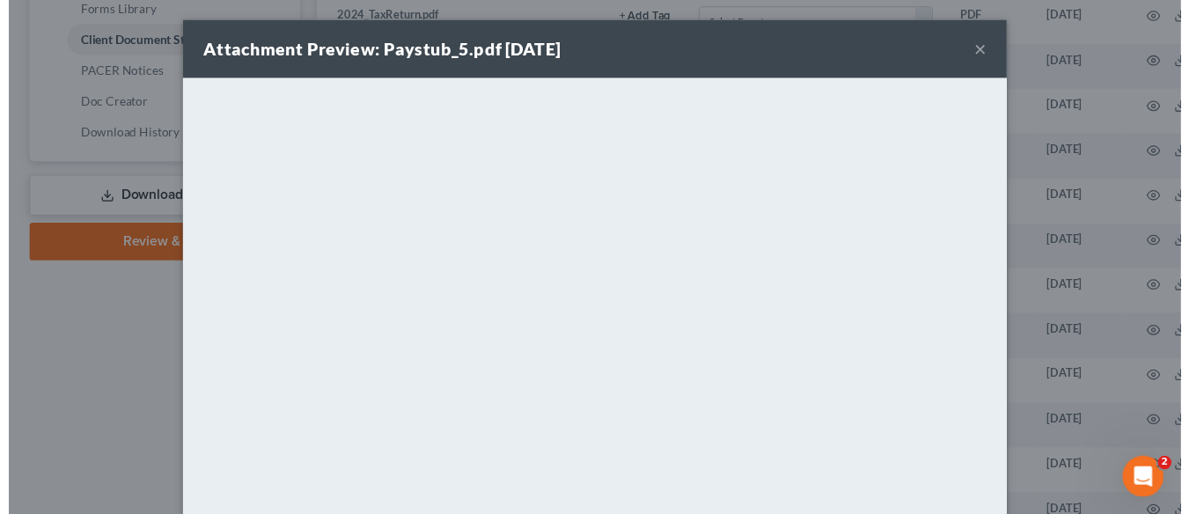
scroll to position [0, 0]
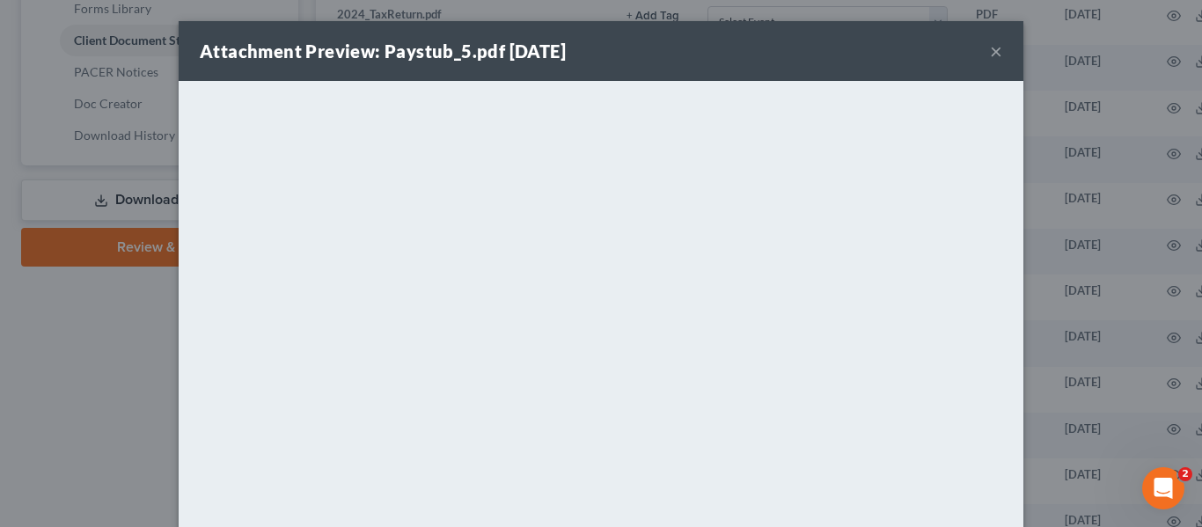
click at [995, 54] on button "×" at bounding box center [996, 50] width 12 height 21
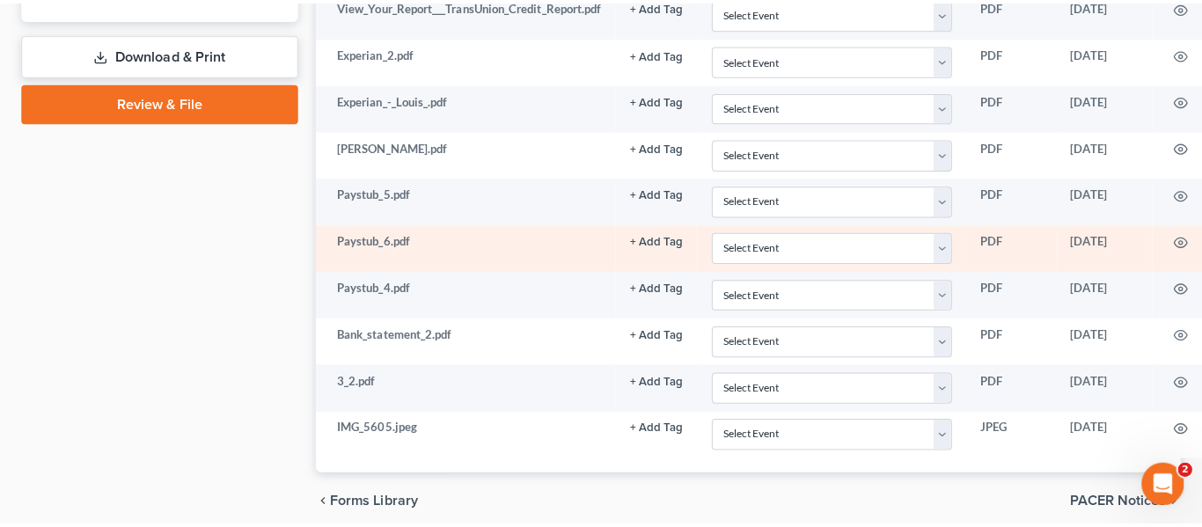
scroll to position [968, 0]
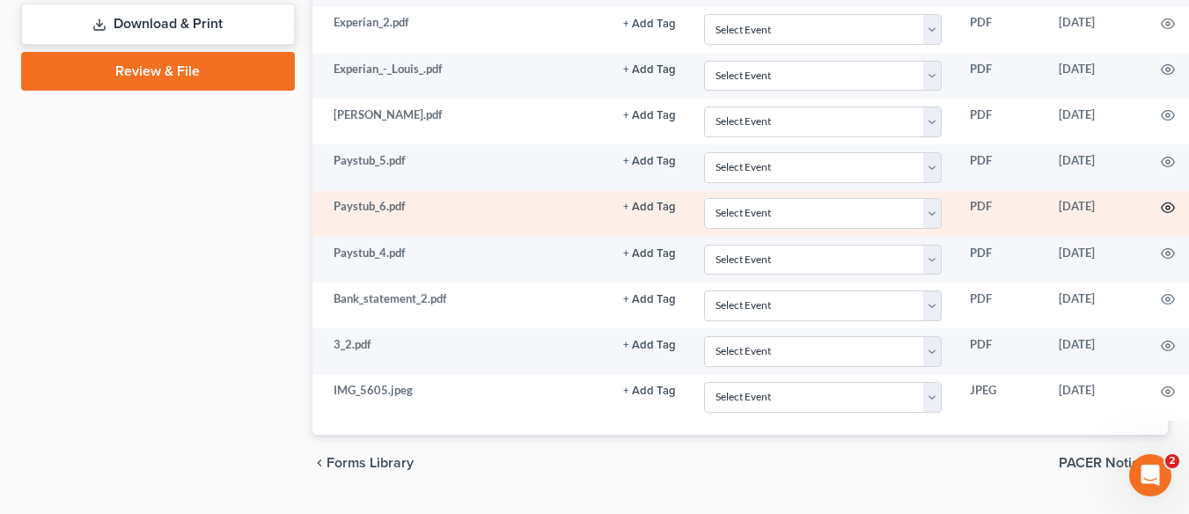
click at [1168, 204] on icon "button" at bounding box center [1168, 208] width 14 height 14
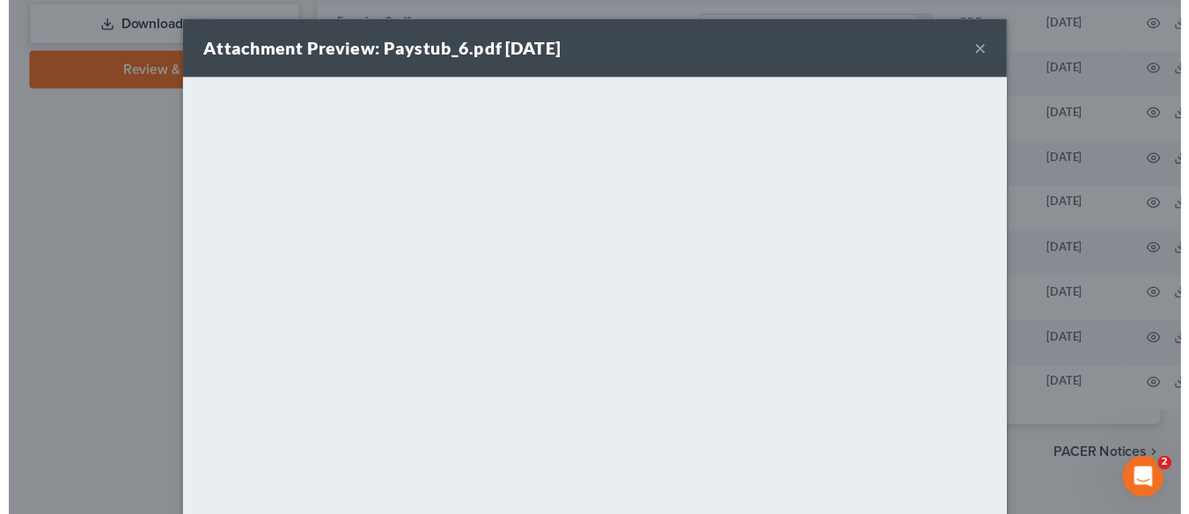
scroll to position [0, 0]
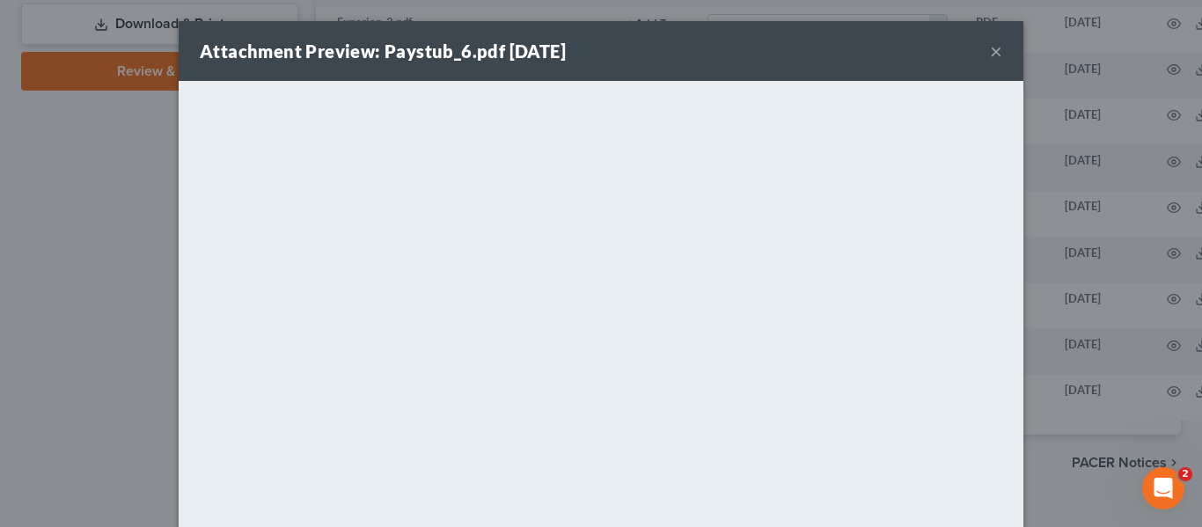
click at [990, 52] on button "×" at bounding box center [996, 50] width 12 height 21
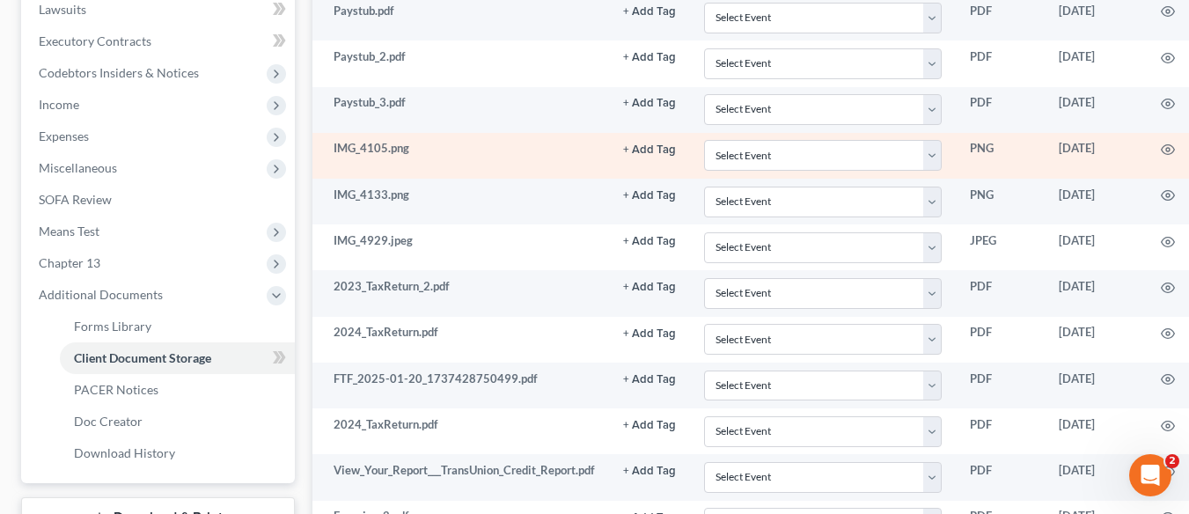
scroll to position [528, 0]
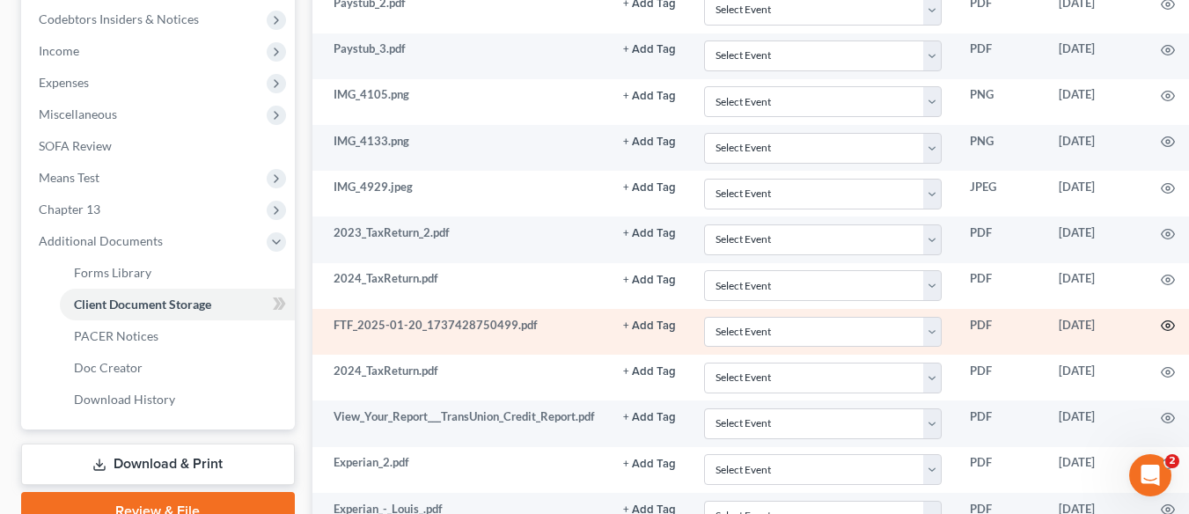
click at [1168, 329] on icon "button" at bounding box center [1168, 326] width 14 height 14
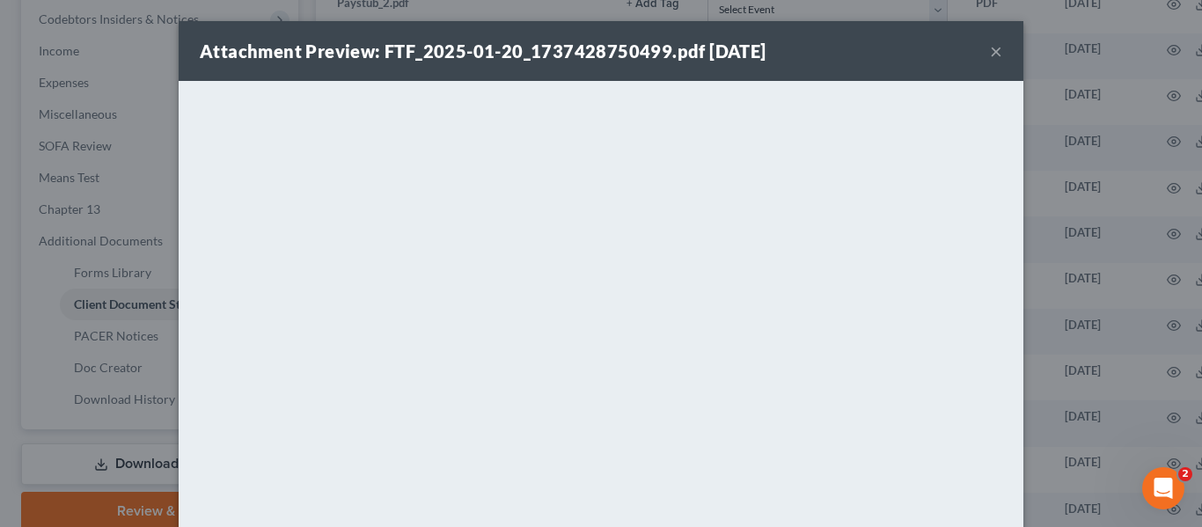
click at [992, 52] on button "×" at bounding box center [996, 50] width 12 height 21
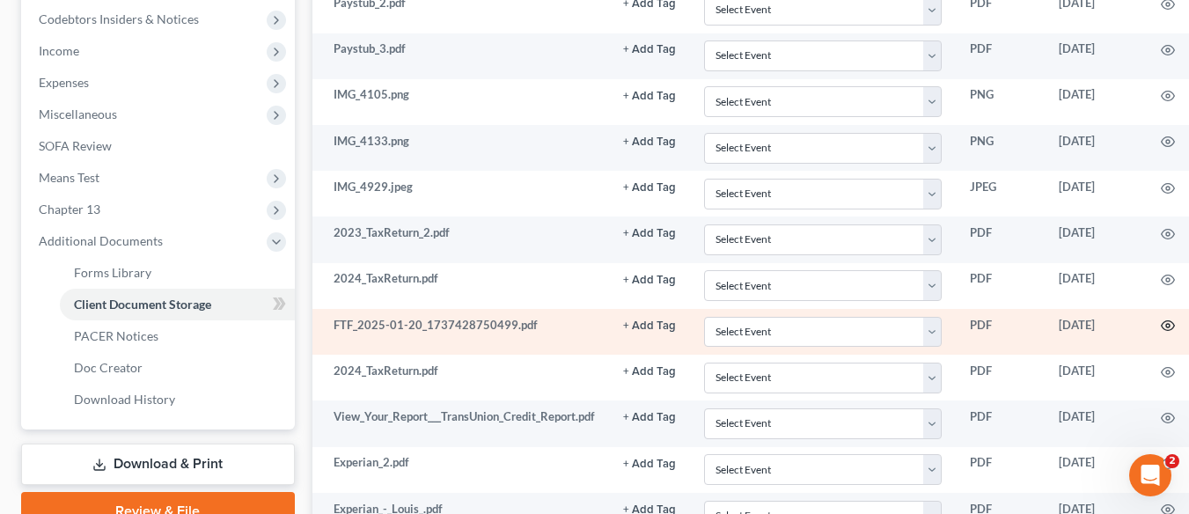
click at [1168, 325] on circle "button" at bounding box center [1168, 326] width 4 height 4
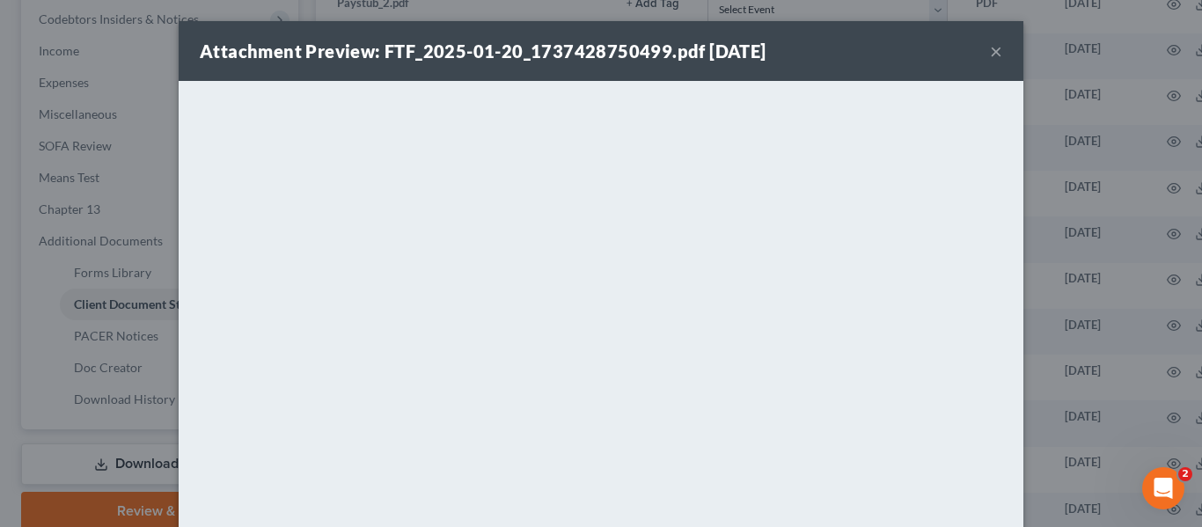
click at [990, 56] on button "×" at bounding box center [996, 50] width 12 height 21
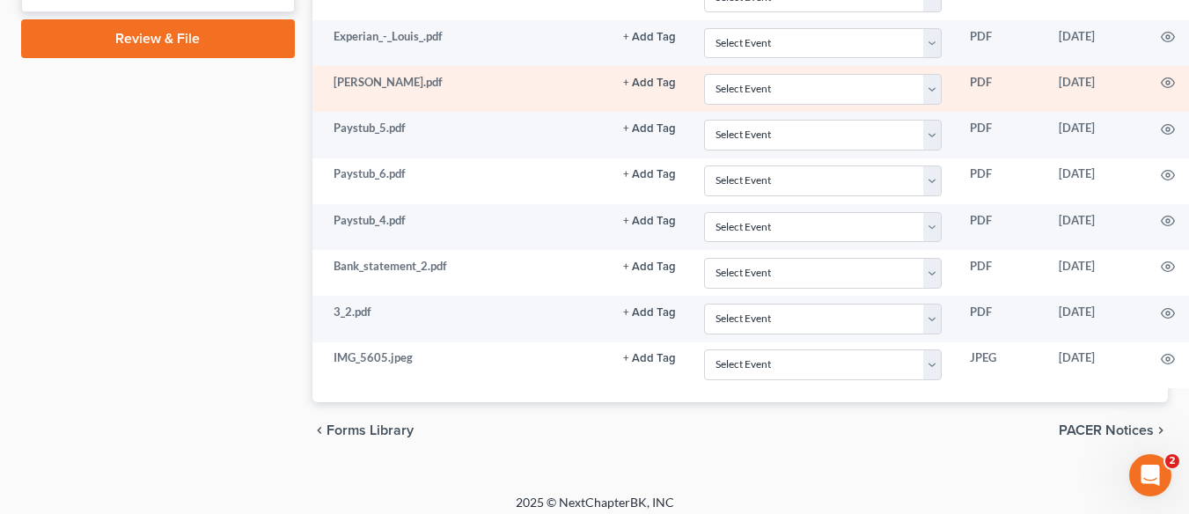
scroll to position [1012, 0]
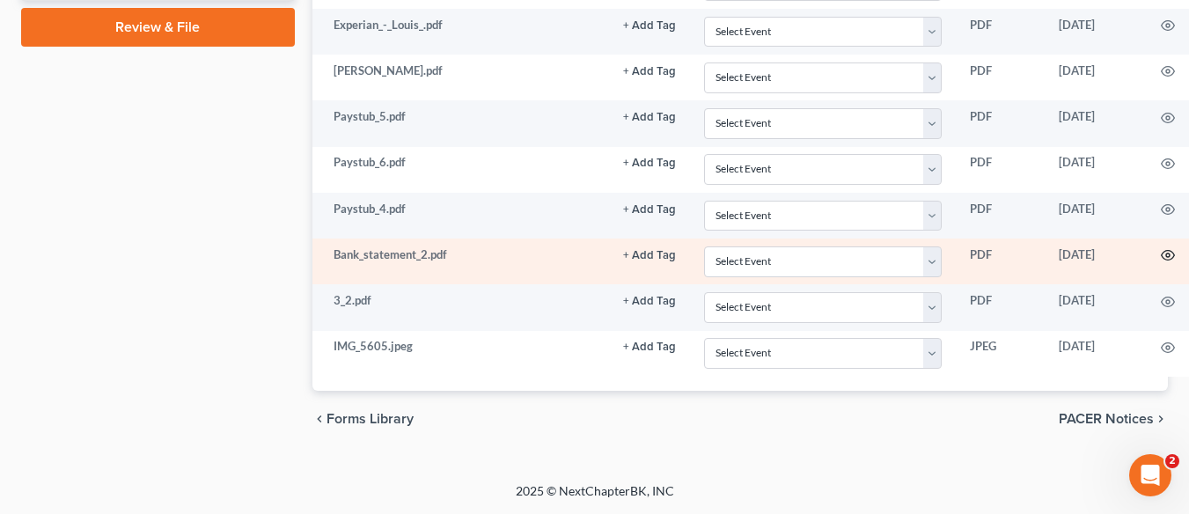
click at [1166, 252] on icon "button" at bounding box center [1167, 256] width 13 height 10
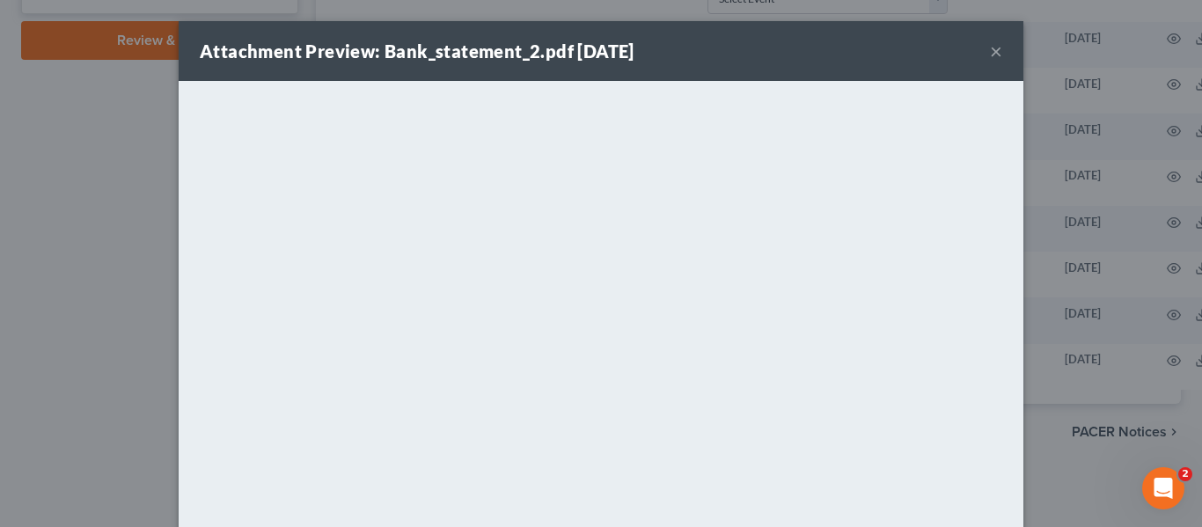
click at [995, 41] on button "×" at bounding box center [996, 50] width 12 height 21
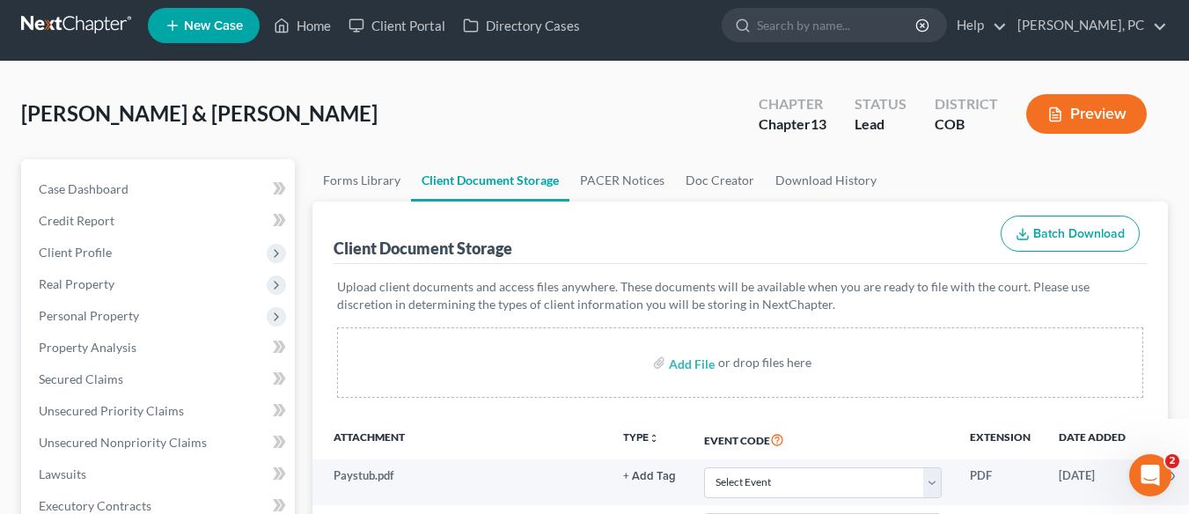
scroll to position [0, 0]
